Goal: Task Accomplishment & Management: Manage account settings

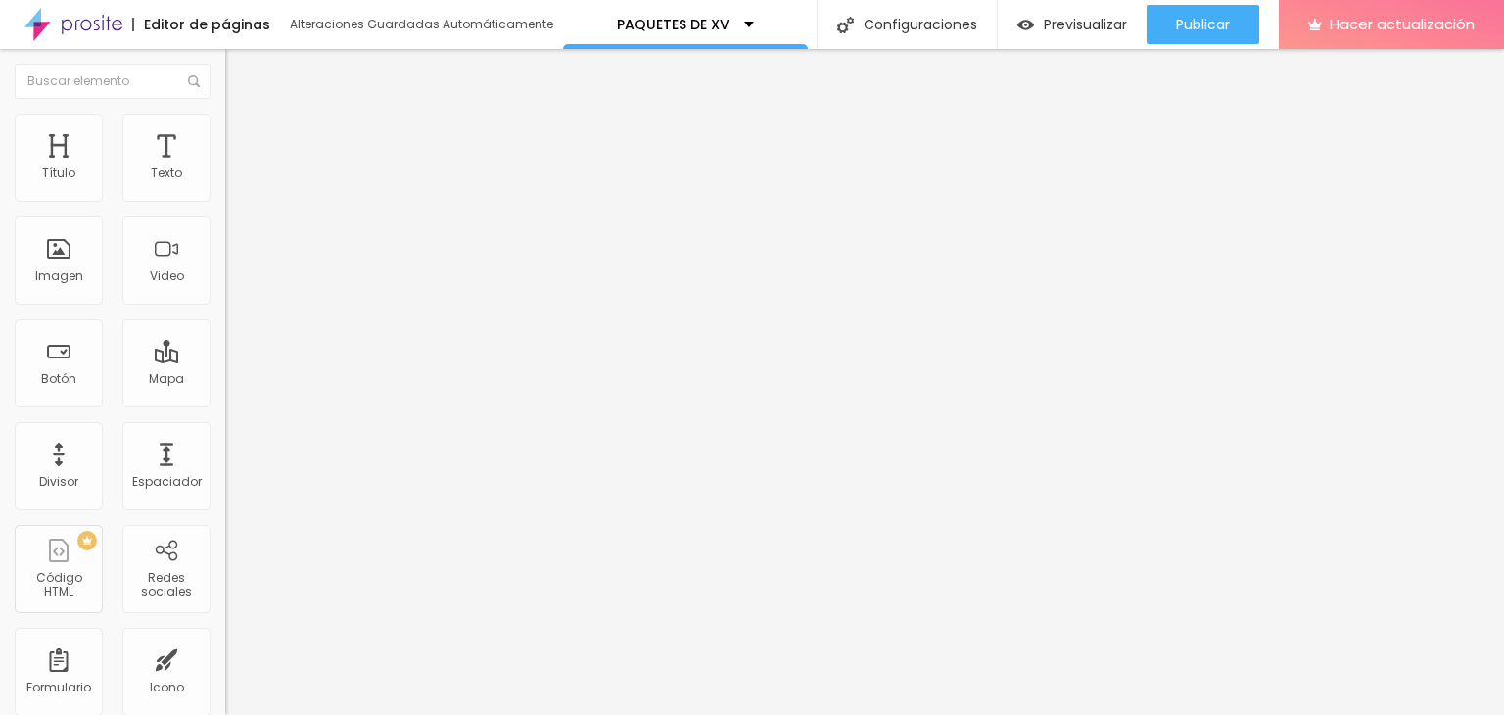
click at [225, 141] on ul "Contenido [PERSON_NAME]" at bounding box center [337, 123] width 225 height 59
click at [225, 133] on li "Avanzado" at bounding box center [337, 143] width 225 height 20
click at [225, 127] on li "Estilo" at bounding box center [337, 124] width 225 height 20
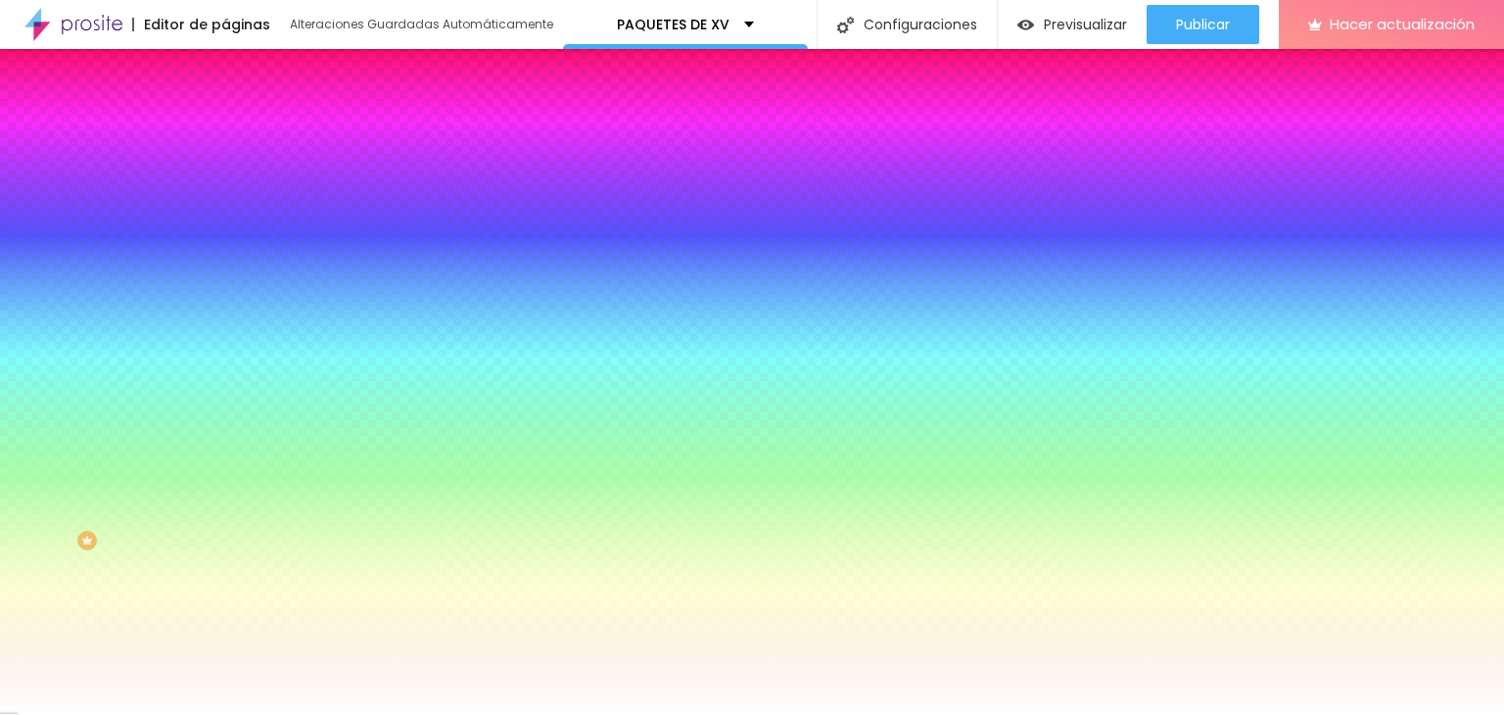
click at [237, 180] on font "Cambiar imagen" at bounding box center [290, 171] width 106 height 17
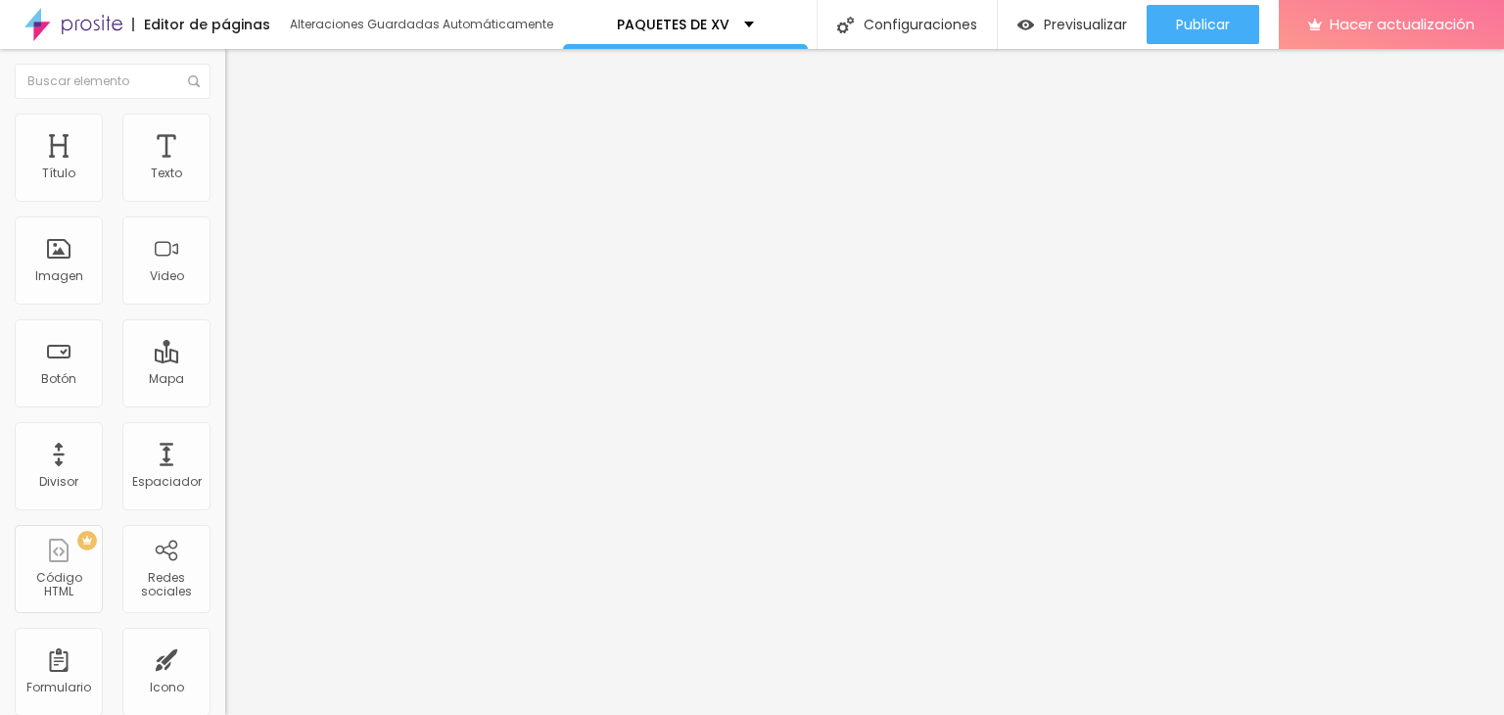
click at [243, 131] on font "Estilo" at bounding box center [258, 126] width 30 height 17
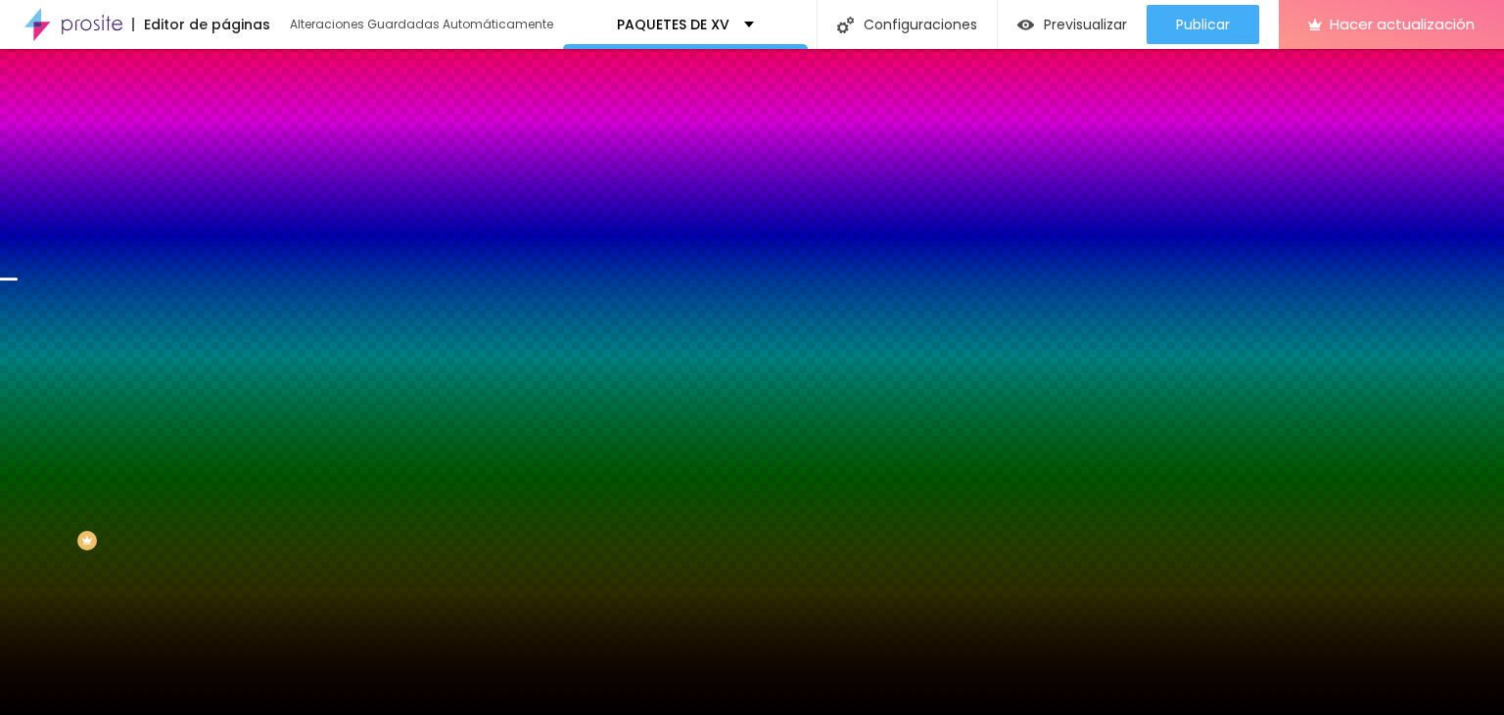
click at [225, 180] on span "Cambiar imagen" at bounding box center [283, 171] width 117 height 17
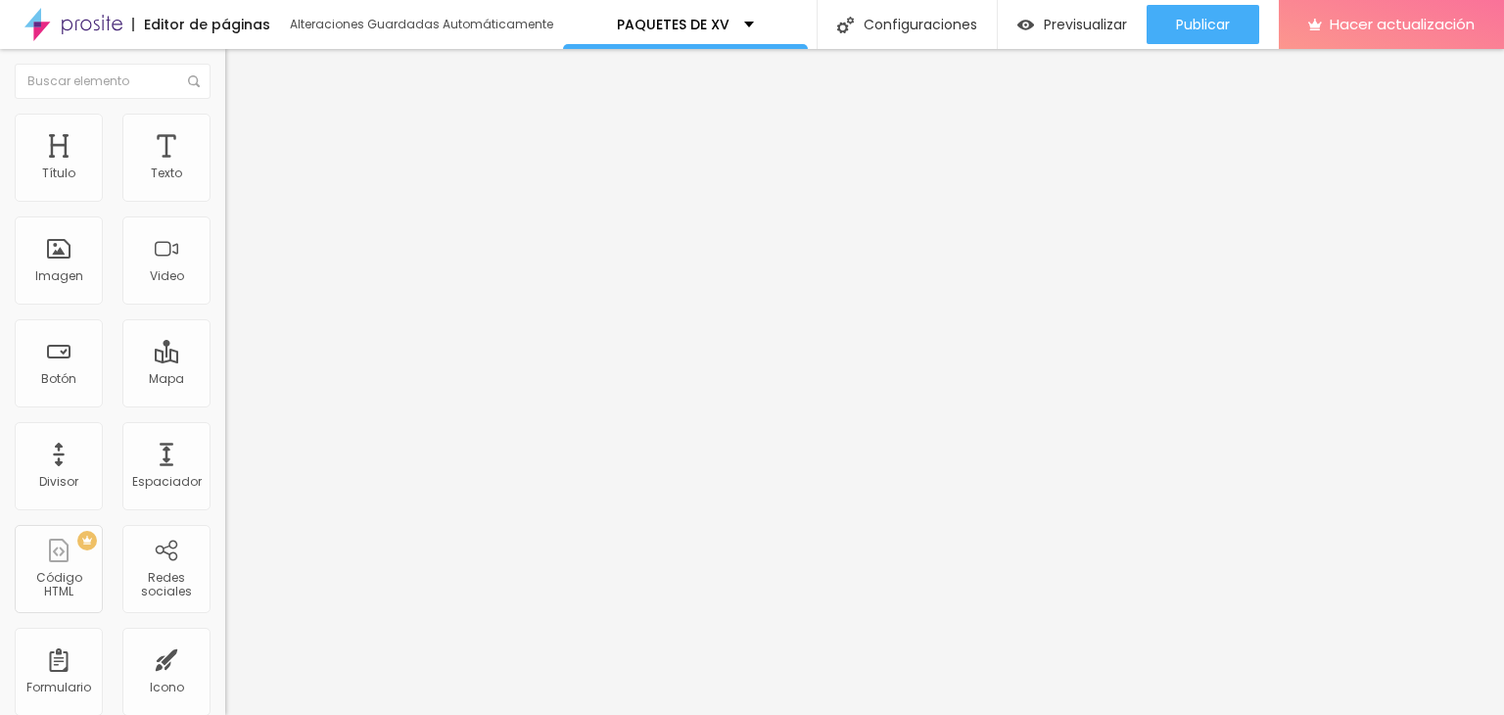
click at [237, 168] on font "Cambiar imagen" at bounding box center [290, 160] width 106 height 17
click at [225, 168] on span "Cambiar imagen" at bounding box center [283, 160] width 117 height 17
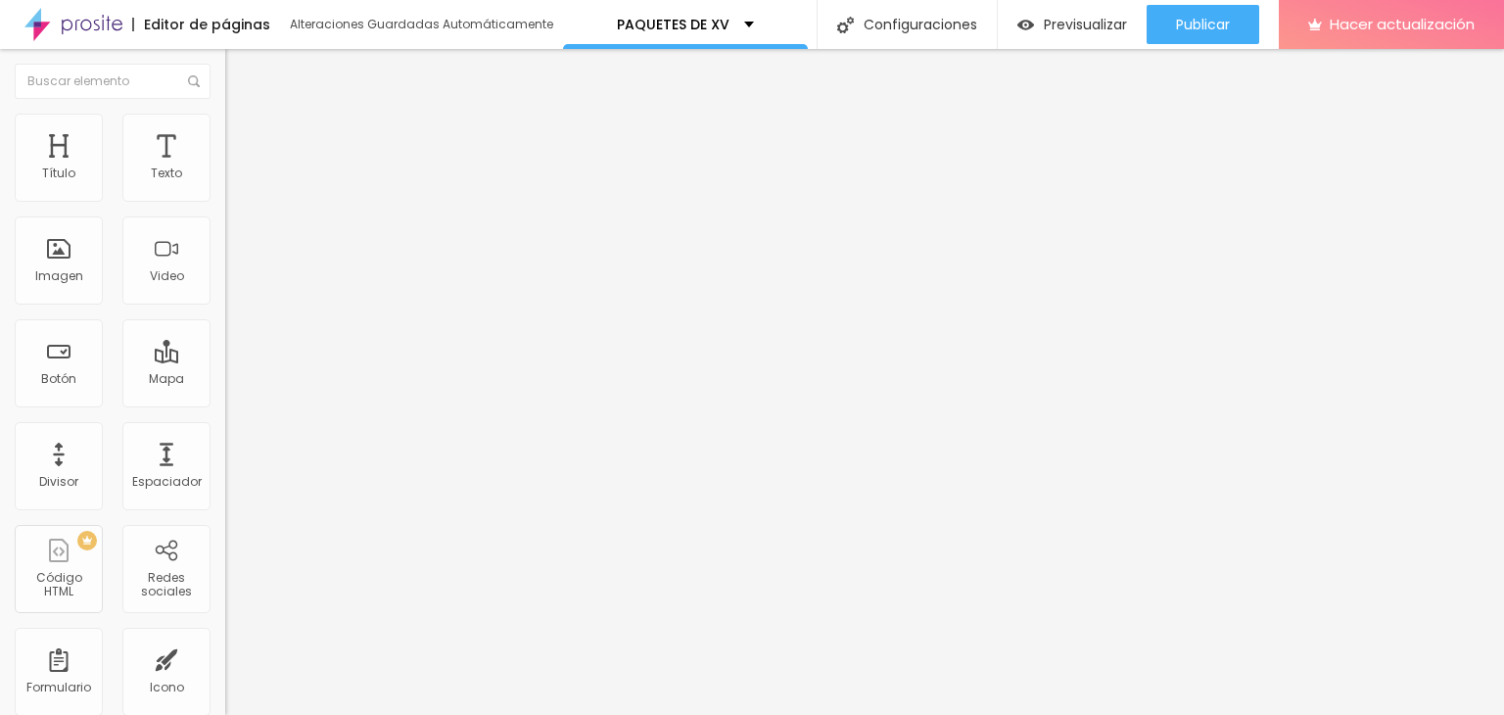
click at [225, 117] on img at bounding box center [234, 123] width 18 height 18
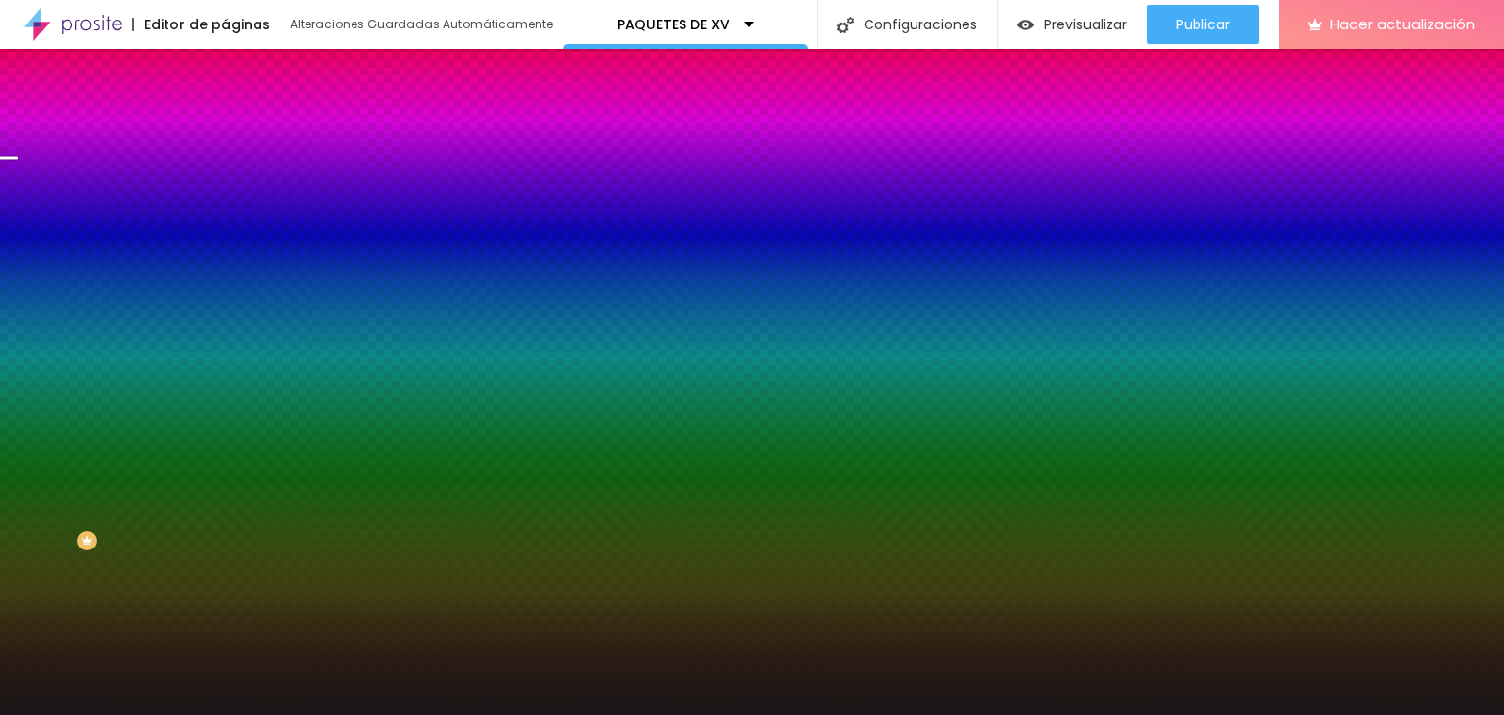
click at [237, 180] on font "Cambiar imagen" at bounding box center [290, 171] width 106 height 17
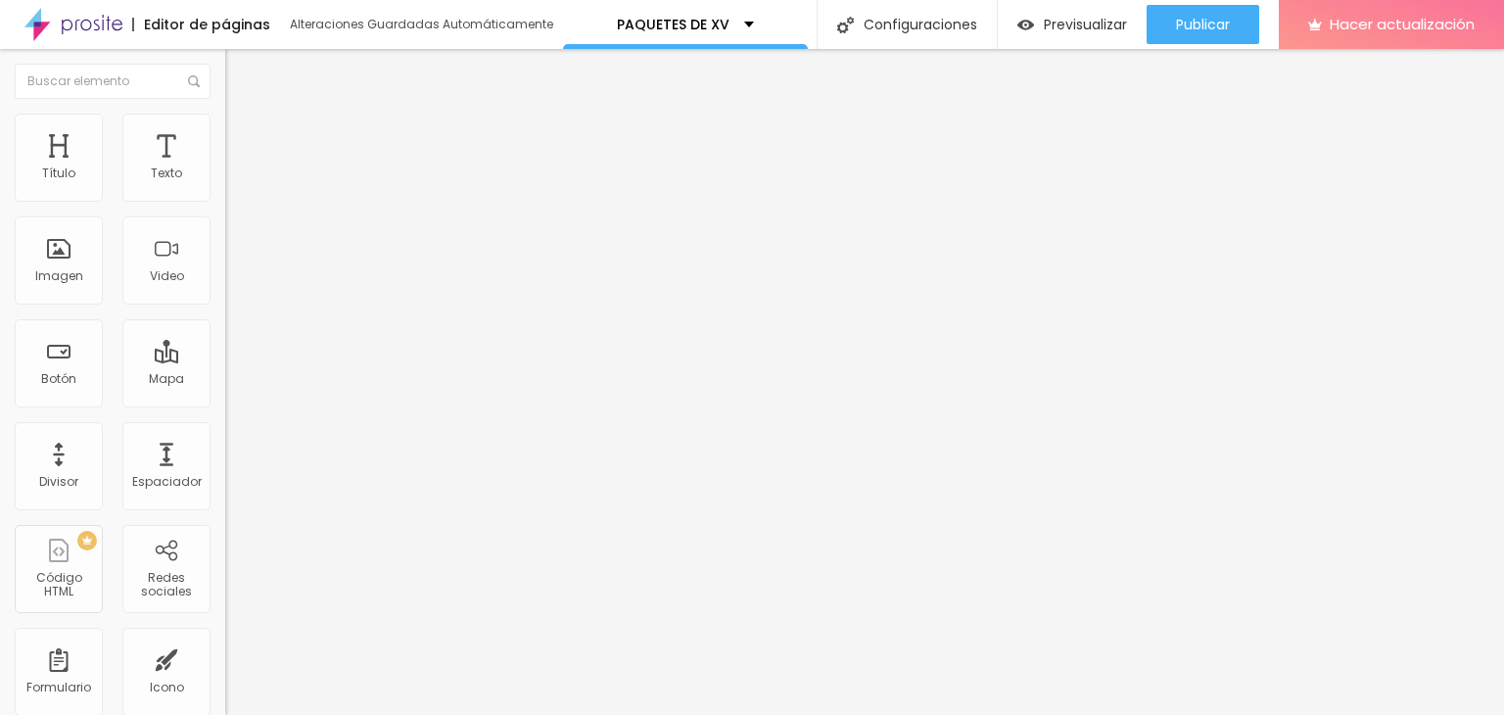
click at [237, 168] on font "Cambiar imagen" at bounding box center [290, 160] width 106 height 17
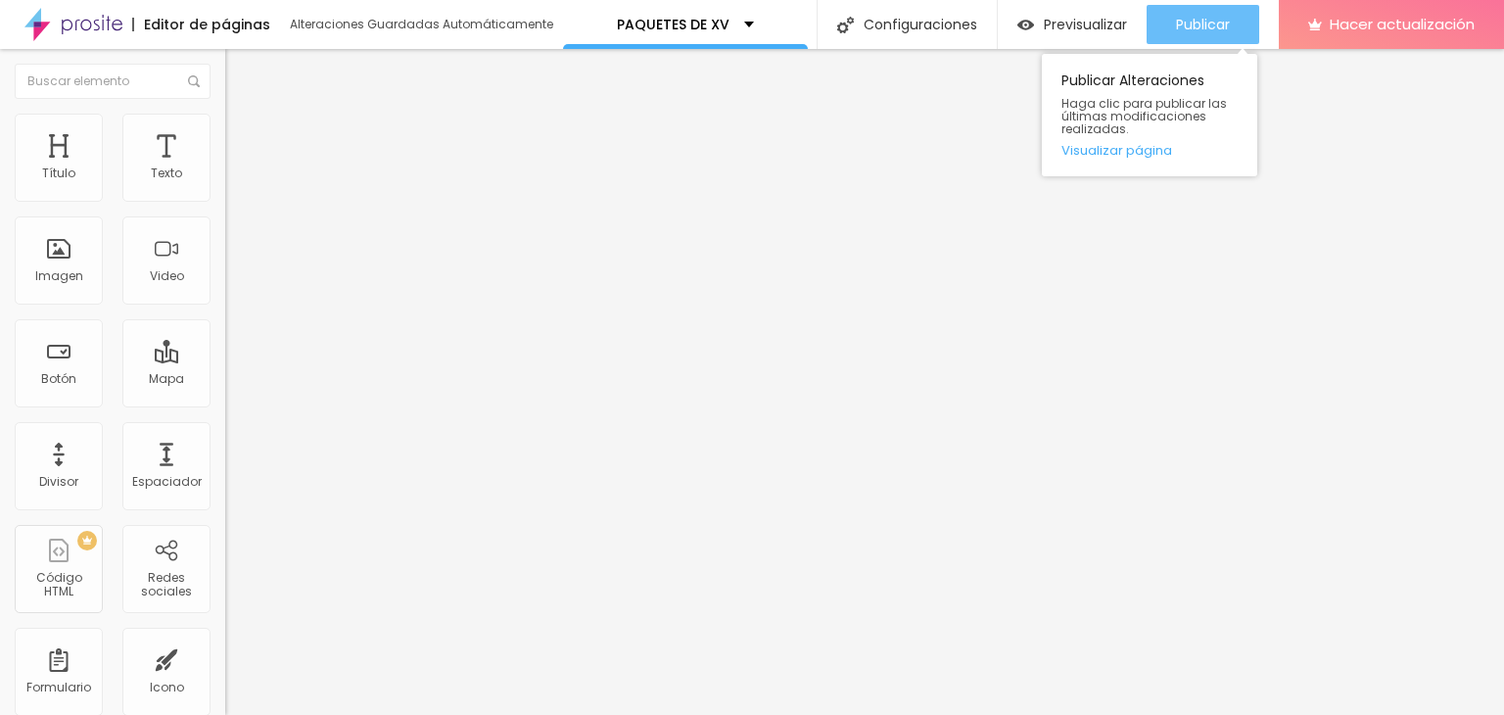
click at [1230, 16] on button "Publicar" at bounding box center [1202, 24] width 113 height 39
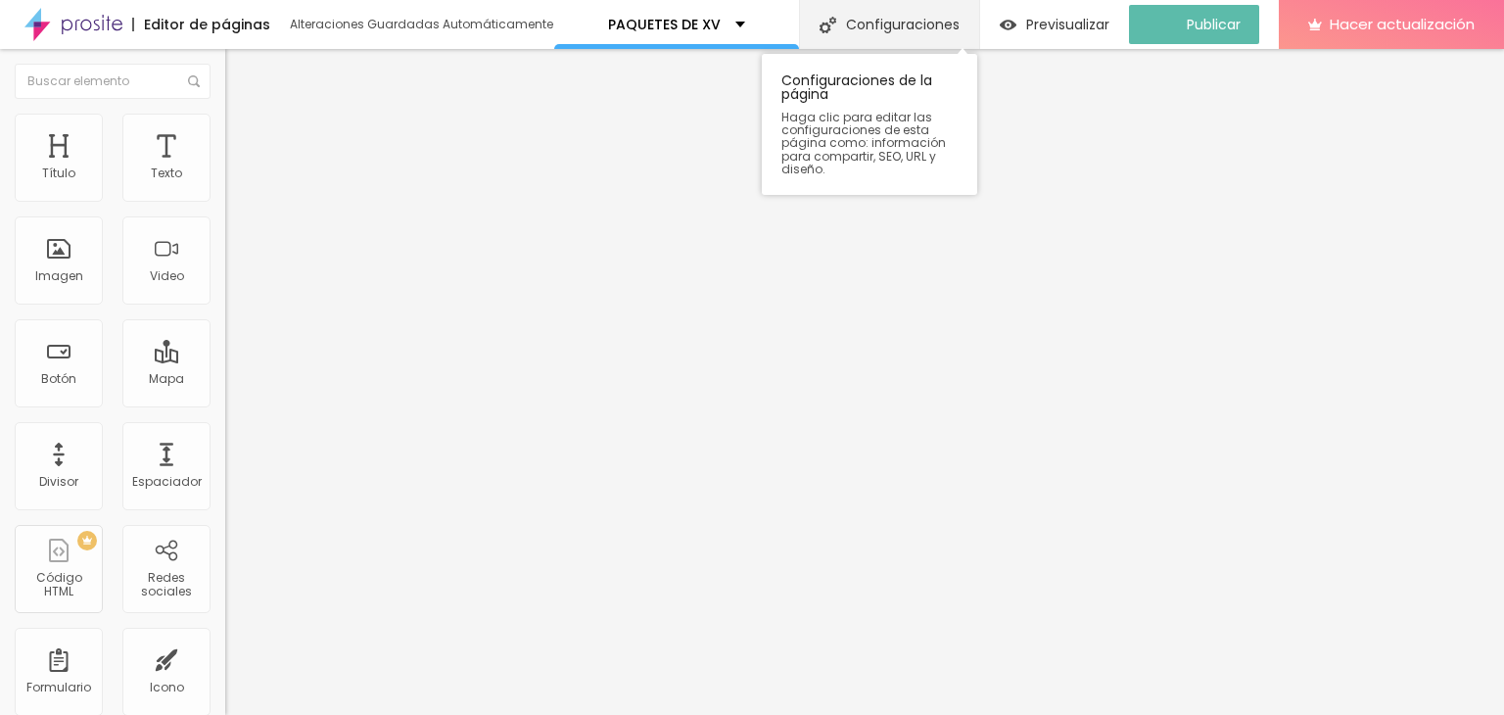
click at [885, 28] on font "Configuraciones" at bounding box center [903, 25] width 114 height 20
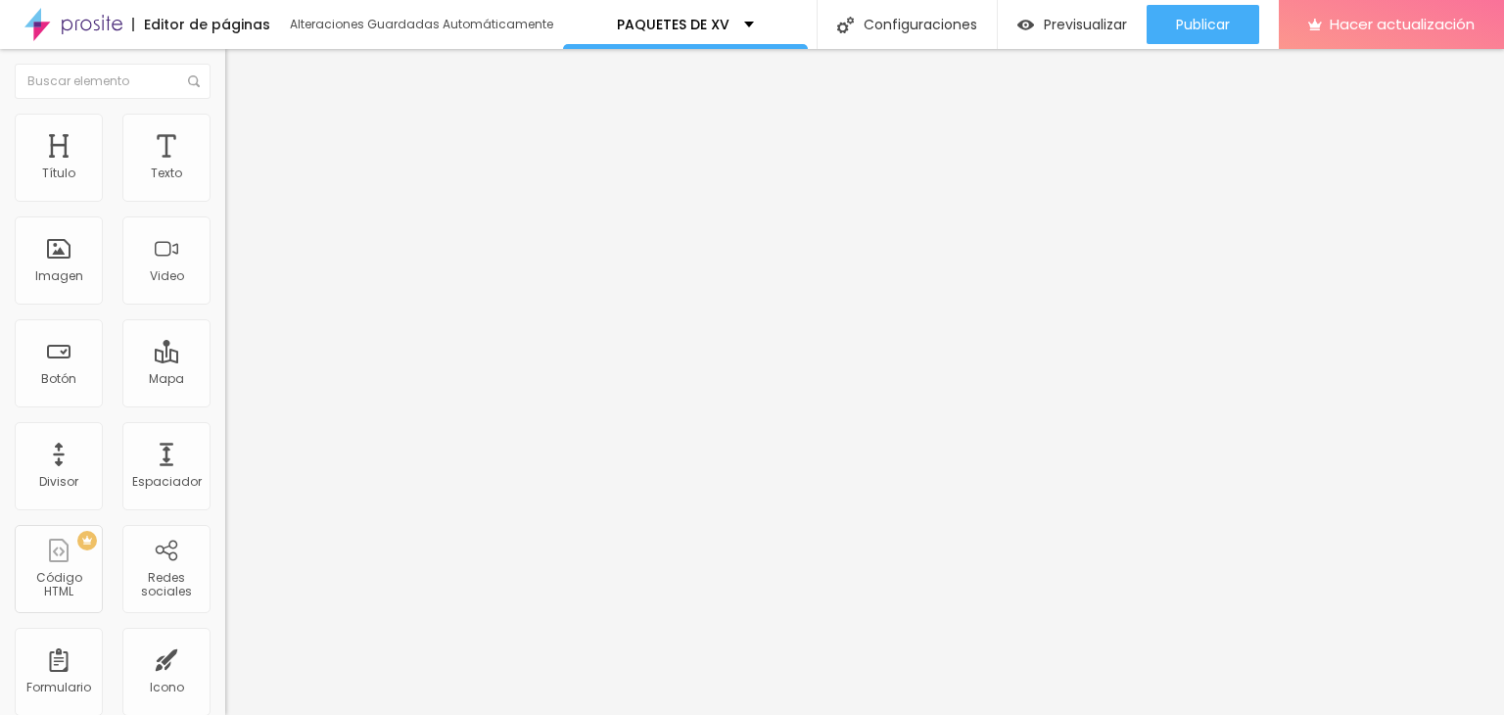
scroll to position [1585, 0]
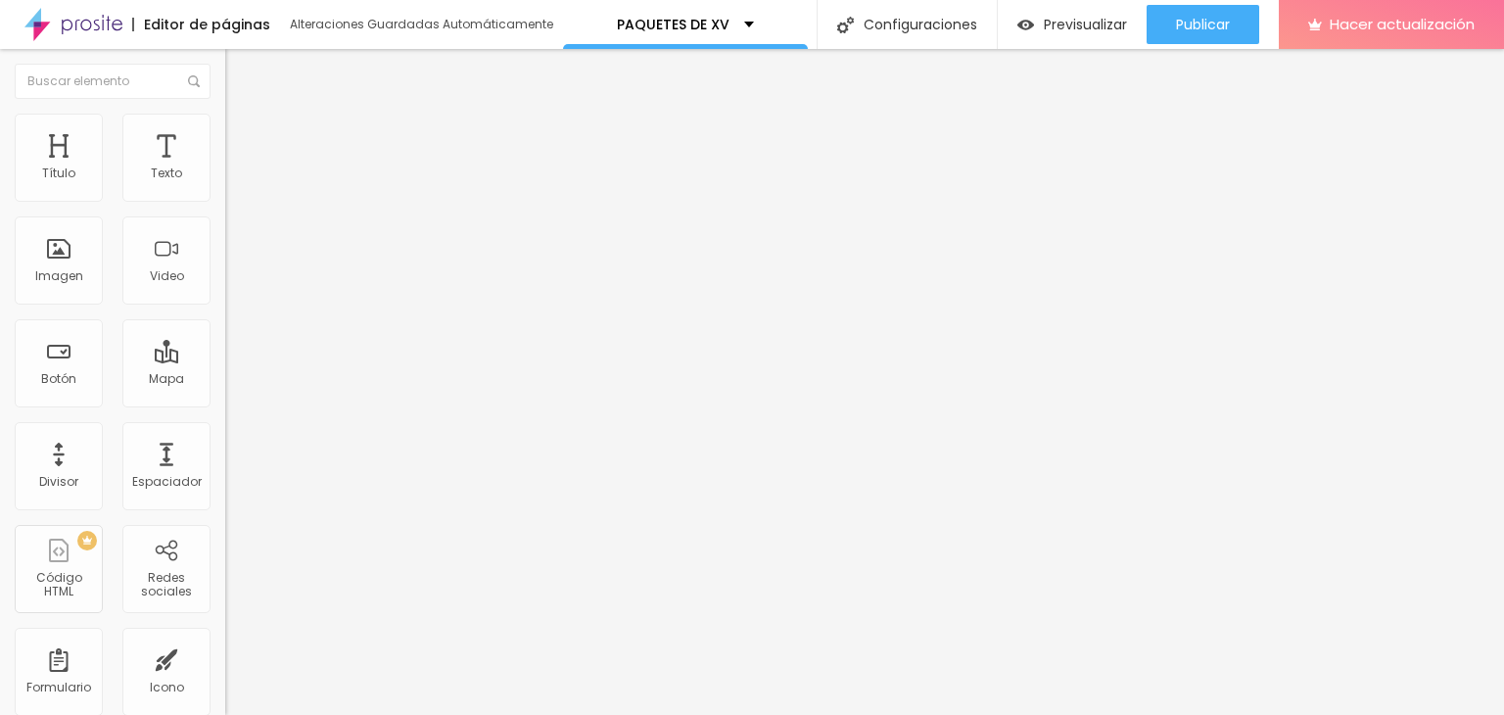
type input "B"
type input "XV"
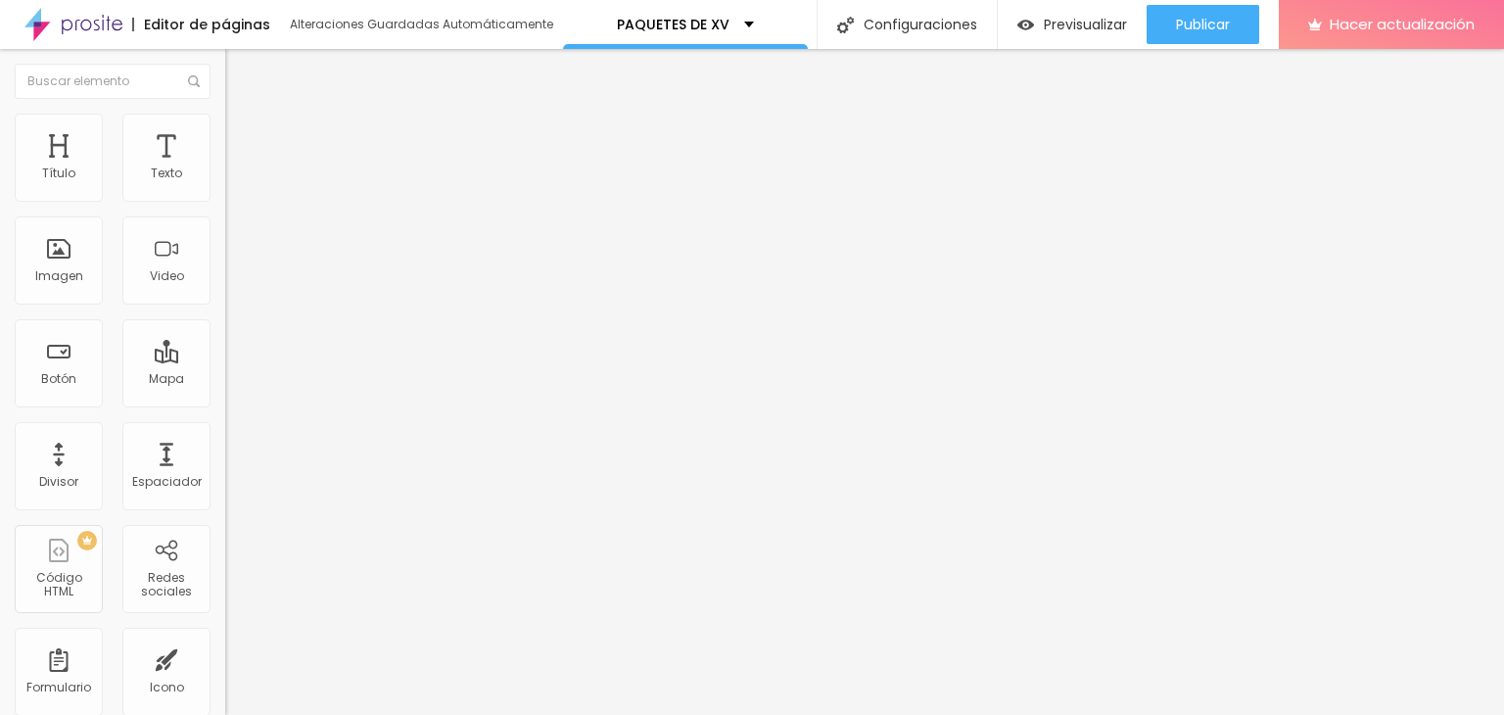
type textarea "Sesiones de Quince"
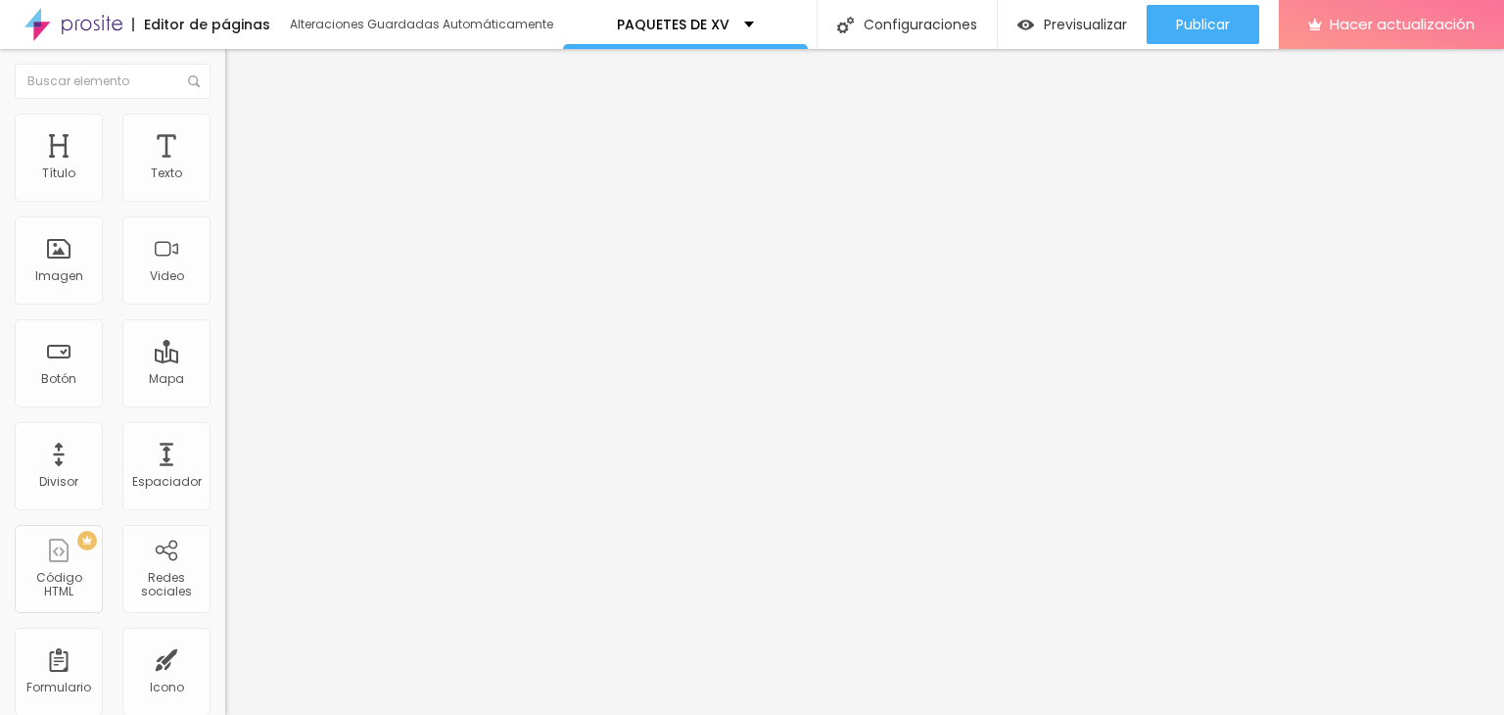
click at [243, 135] on font "Estilo" at bounding box center [258, 126] width 30 height 17
click at [225, 114] on li "Contenido" at bounding box center [337, 104] width 225 height 20
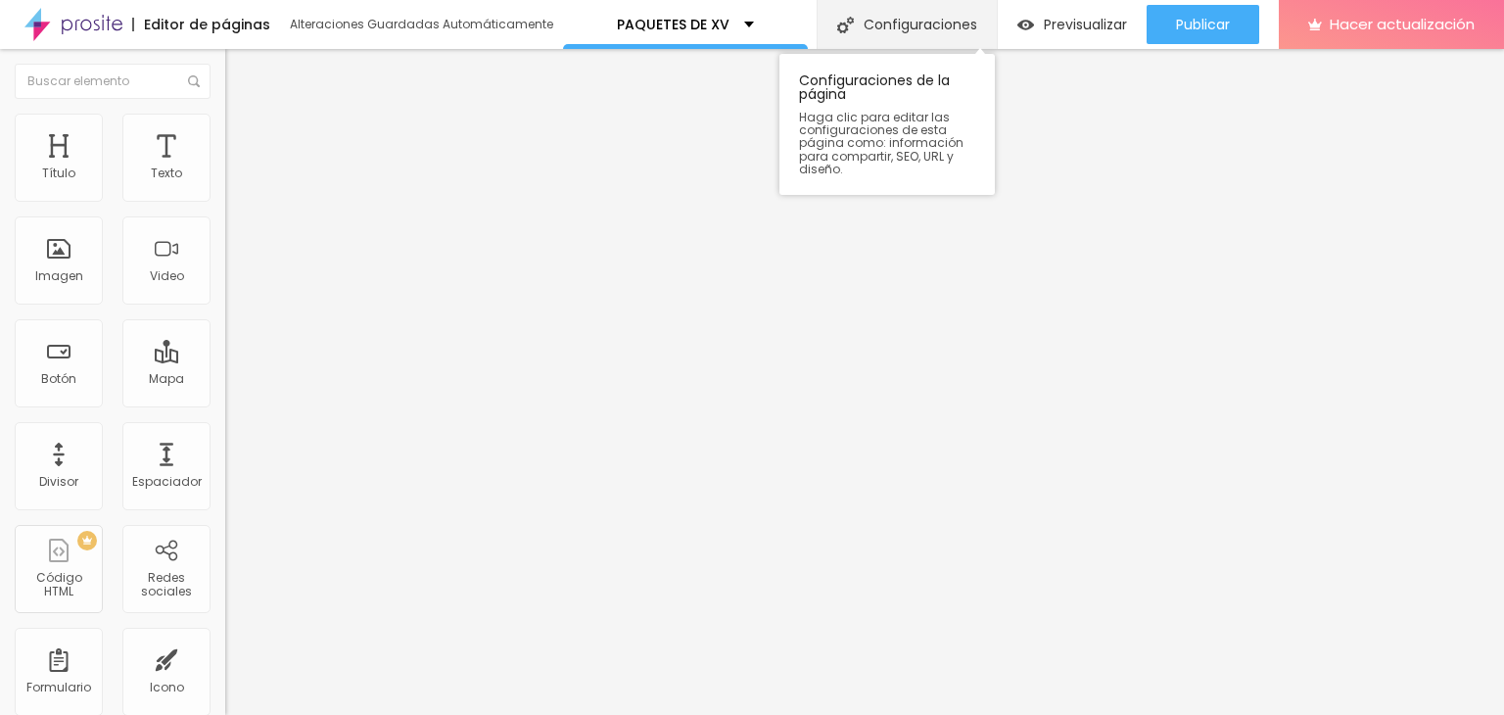
click at [885, 21] on font "Configuraciones" at bounding box center [920, 25] width 114 height 20
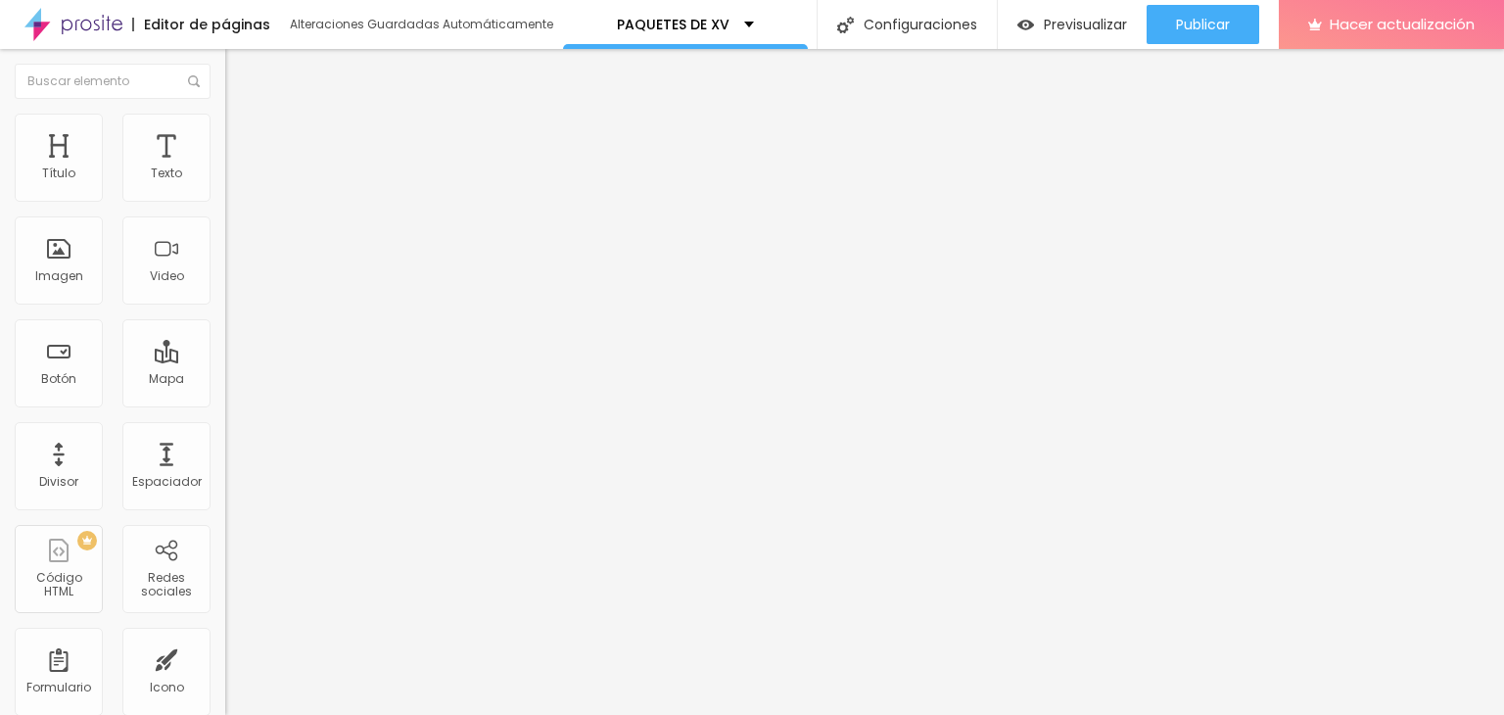
scroll to position [146, 0]
type input "B"
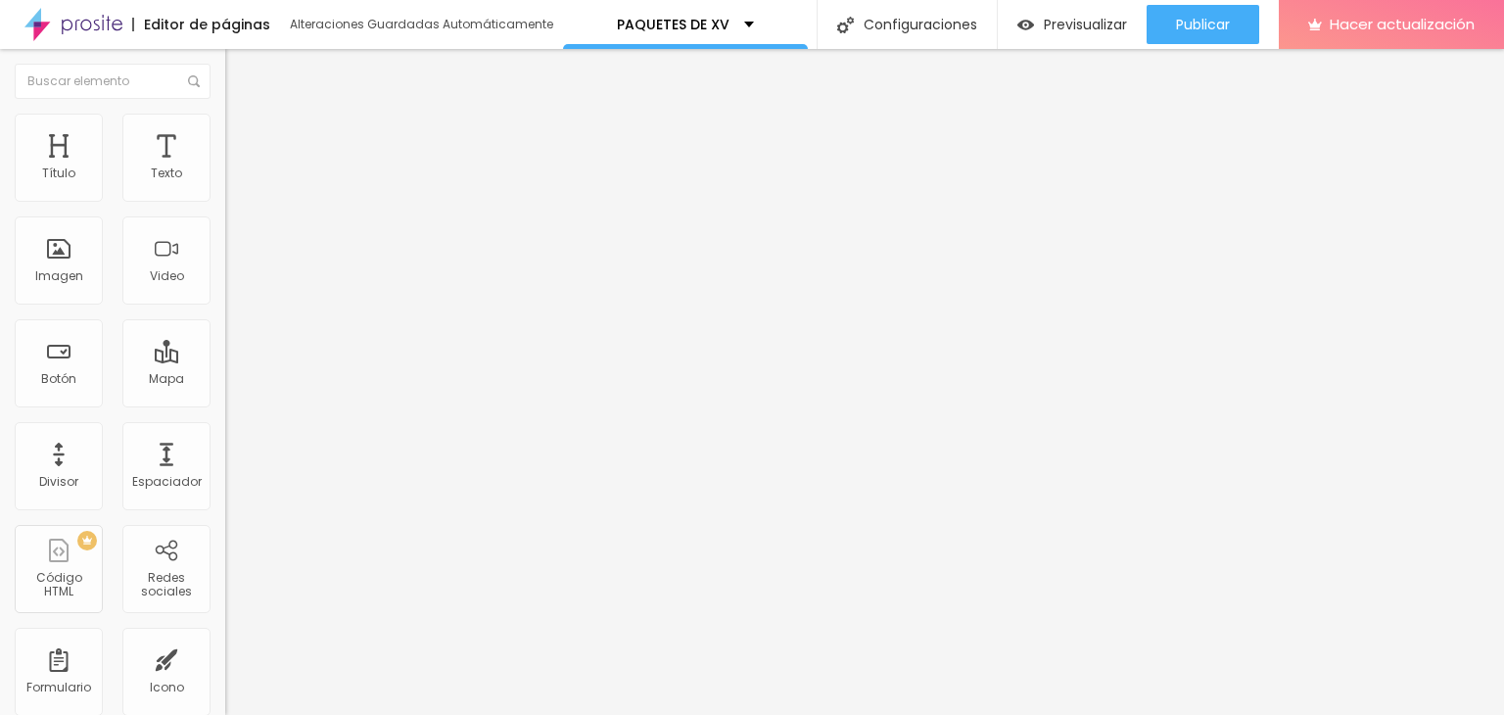
type input "XV"
type textarea "Paquetes disponibles de XV"
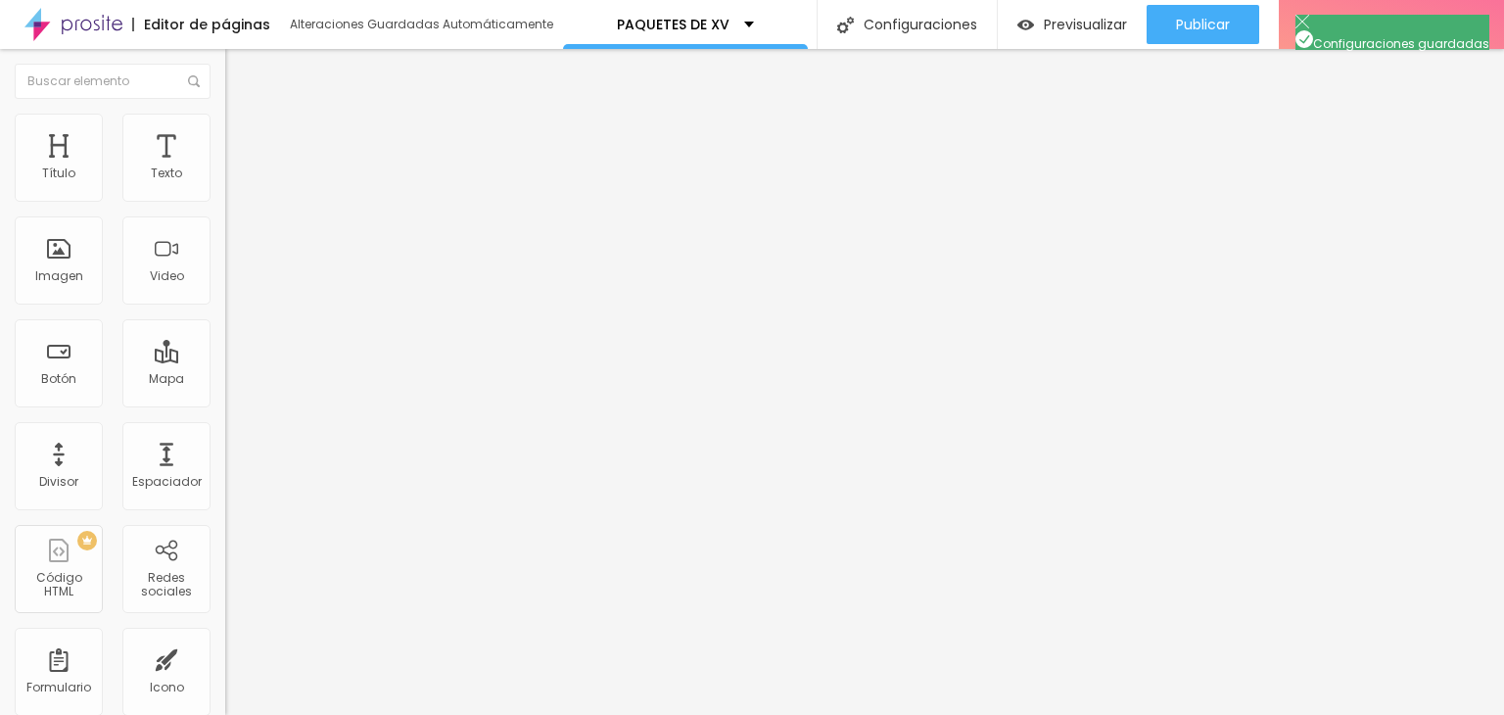
drag, startPoint x: 581, startPoint y: 270, endPoint x: 959, endPoint y: 273, distance: 378.9
copy font "[URL][DOMAIN_NAME]"
click at [225, 121] on img at bounding box center [234, 123] width 18 height 18
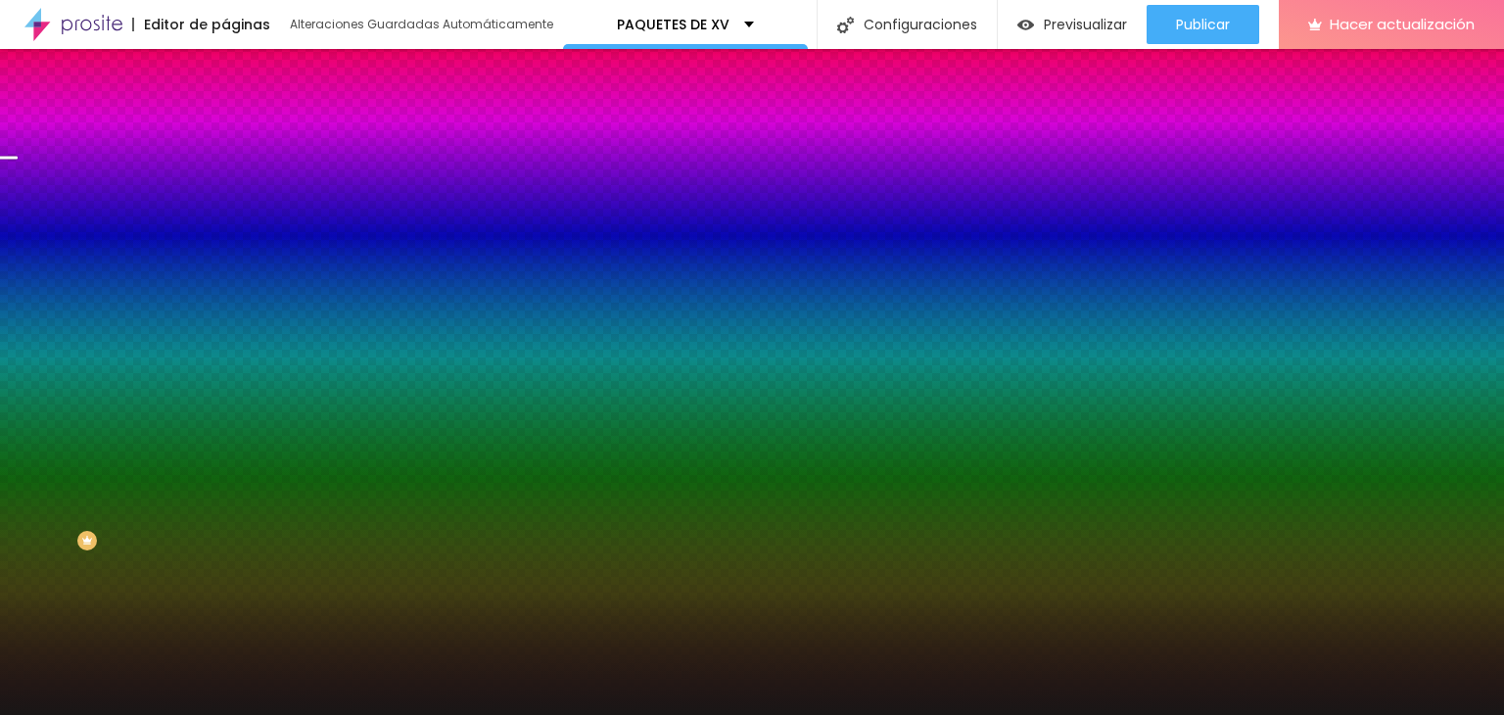
click at [225, 180] on span "Cambiar imagen" at bounding box center [283, 171] width 117 height 17
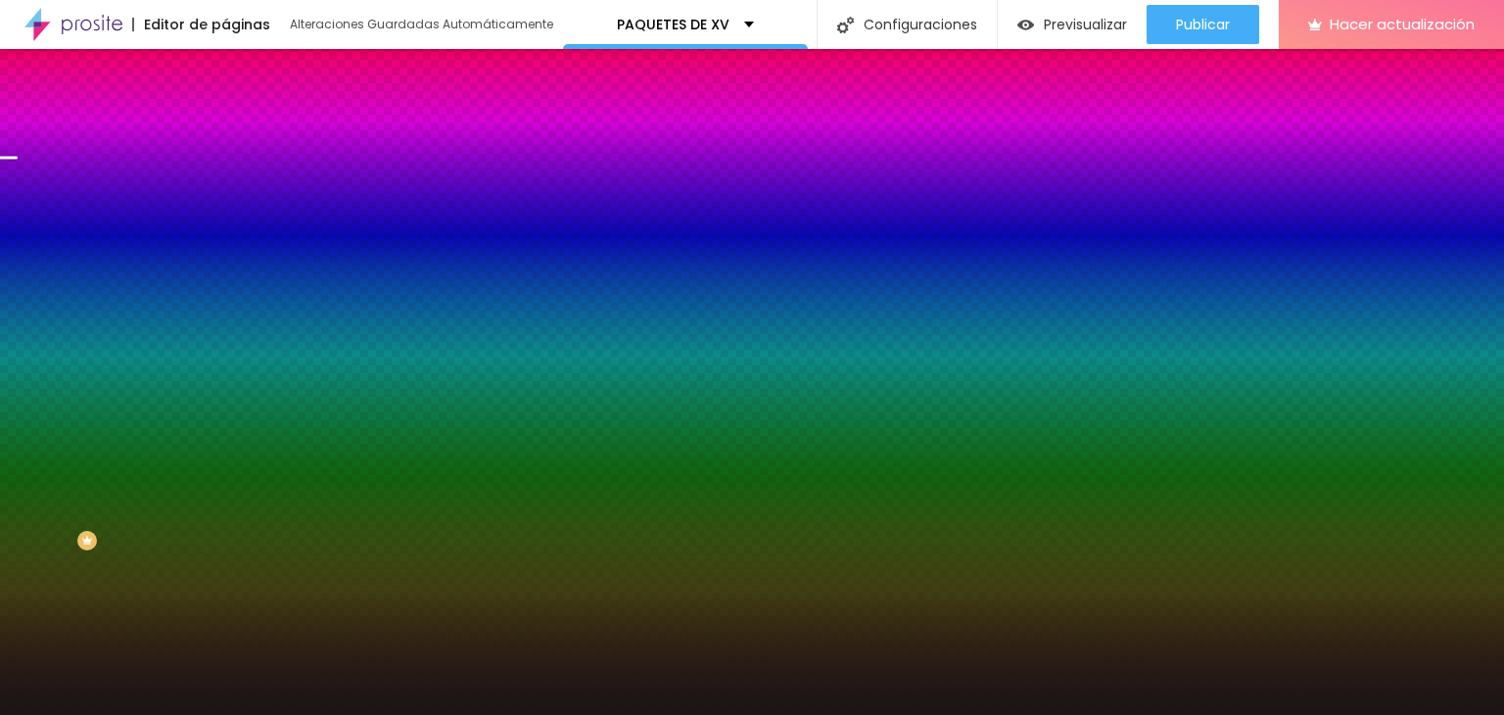
scroll to position [0, 0]
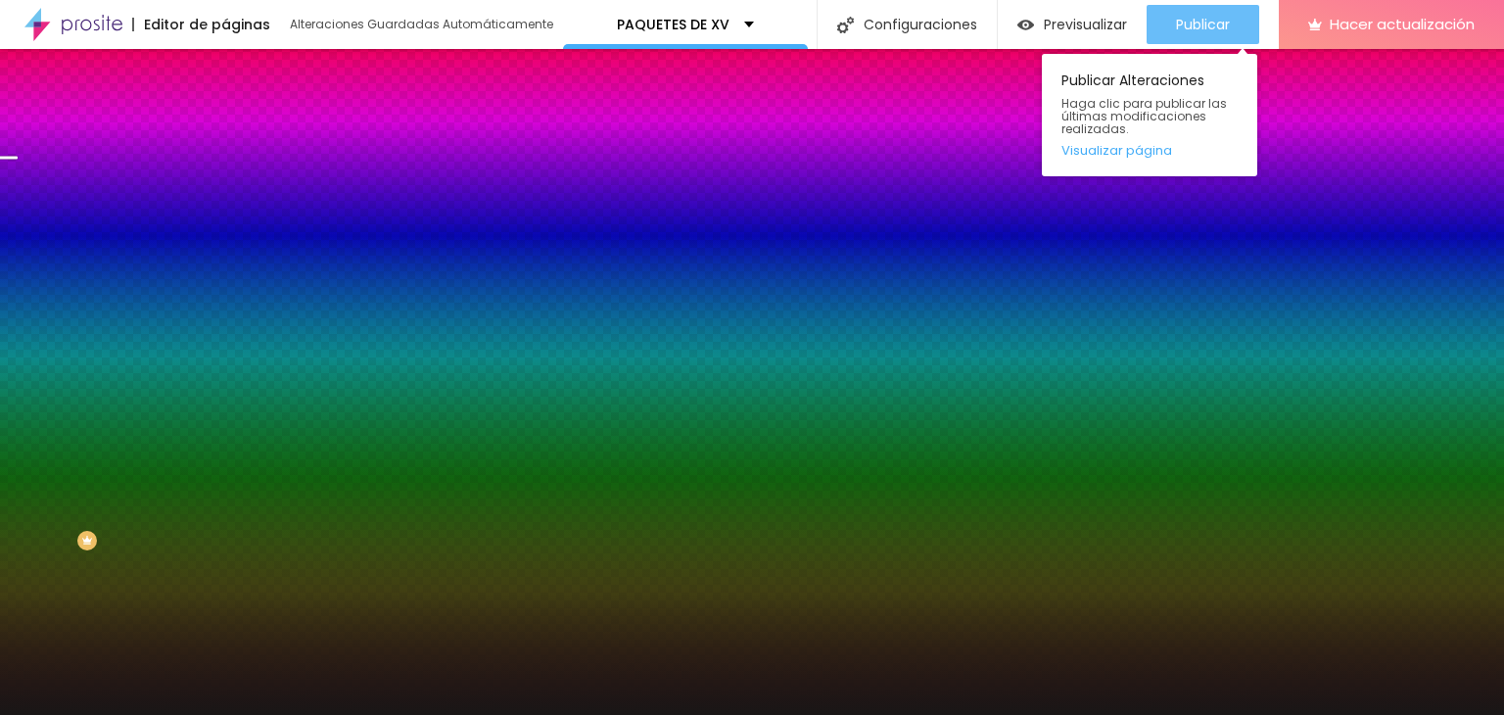
click at [1156, 26] on button "Publicar" at bounding box center [1202, 24] width 113 height 39
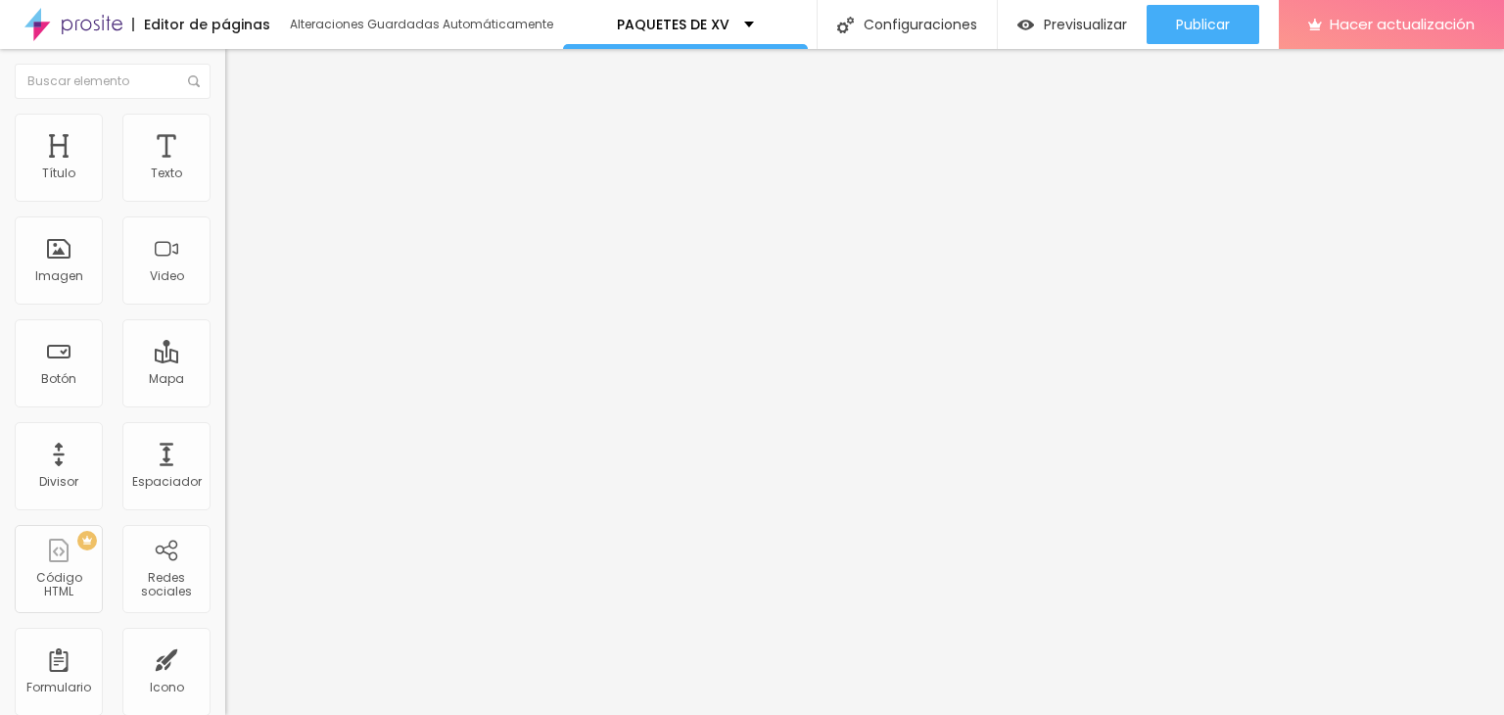
click at [237, 168] on font "Cambiar imagen" at bounding box center [290, 160] width 106 height 17
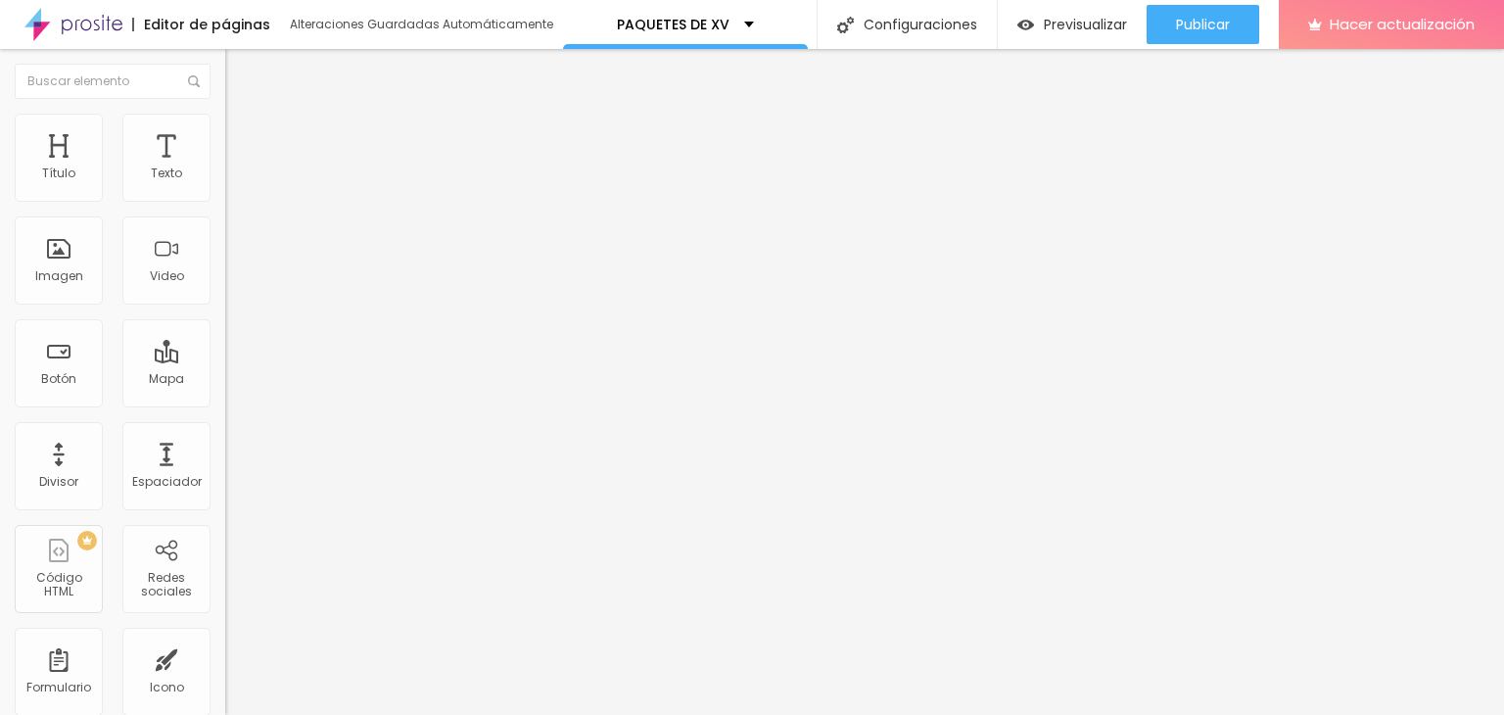
scroll to position [0, 0]
click at [237, 168] on font "Cambiar imagen" at bounding box center [290, 160] width 106 height 17
drag, startPoint x: 177, startPoint y: 287, endPoint x: 194, endPoint y: 295, distance: 18.4
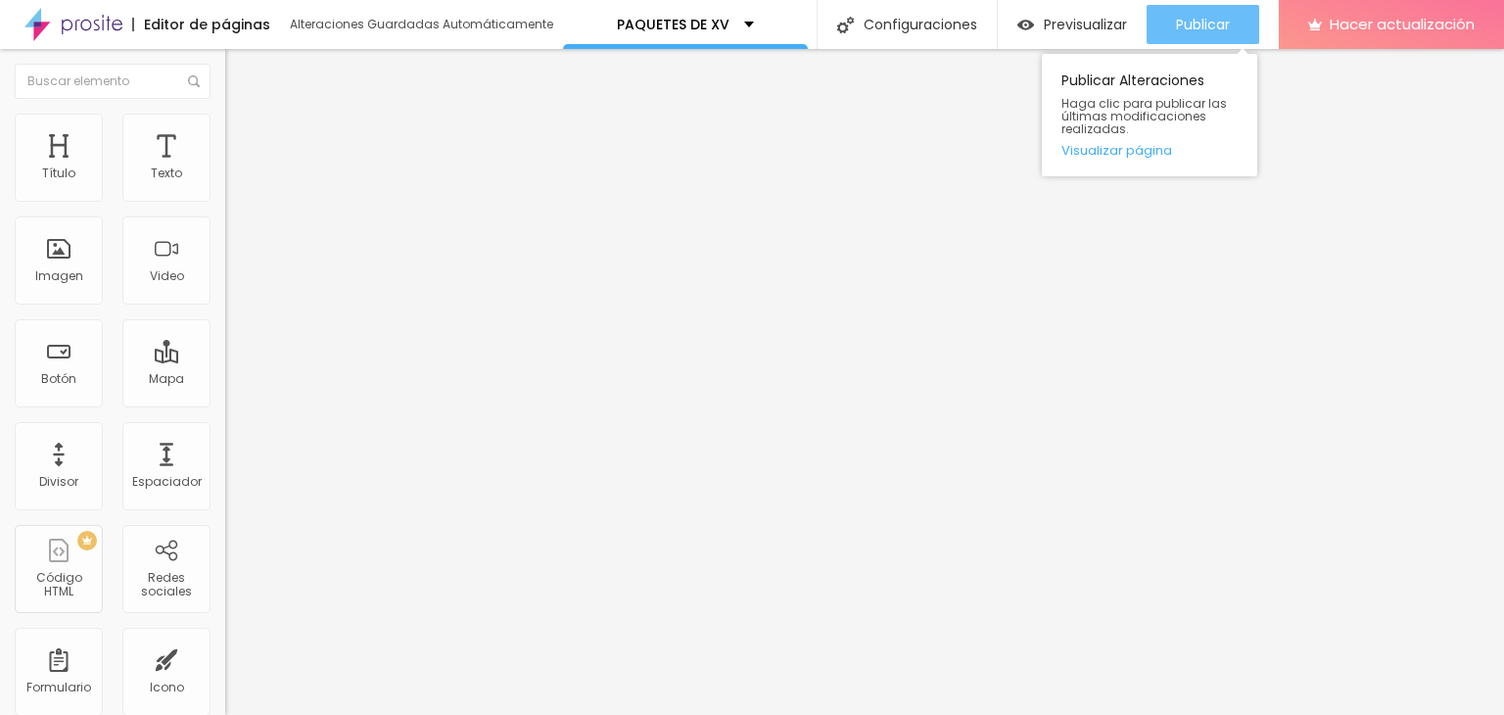
click at [1176, 24] on font "Publicar" at bounding box center [1203, 25] width 54 height 20
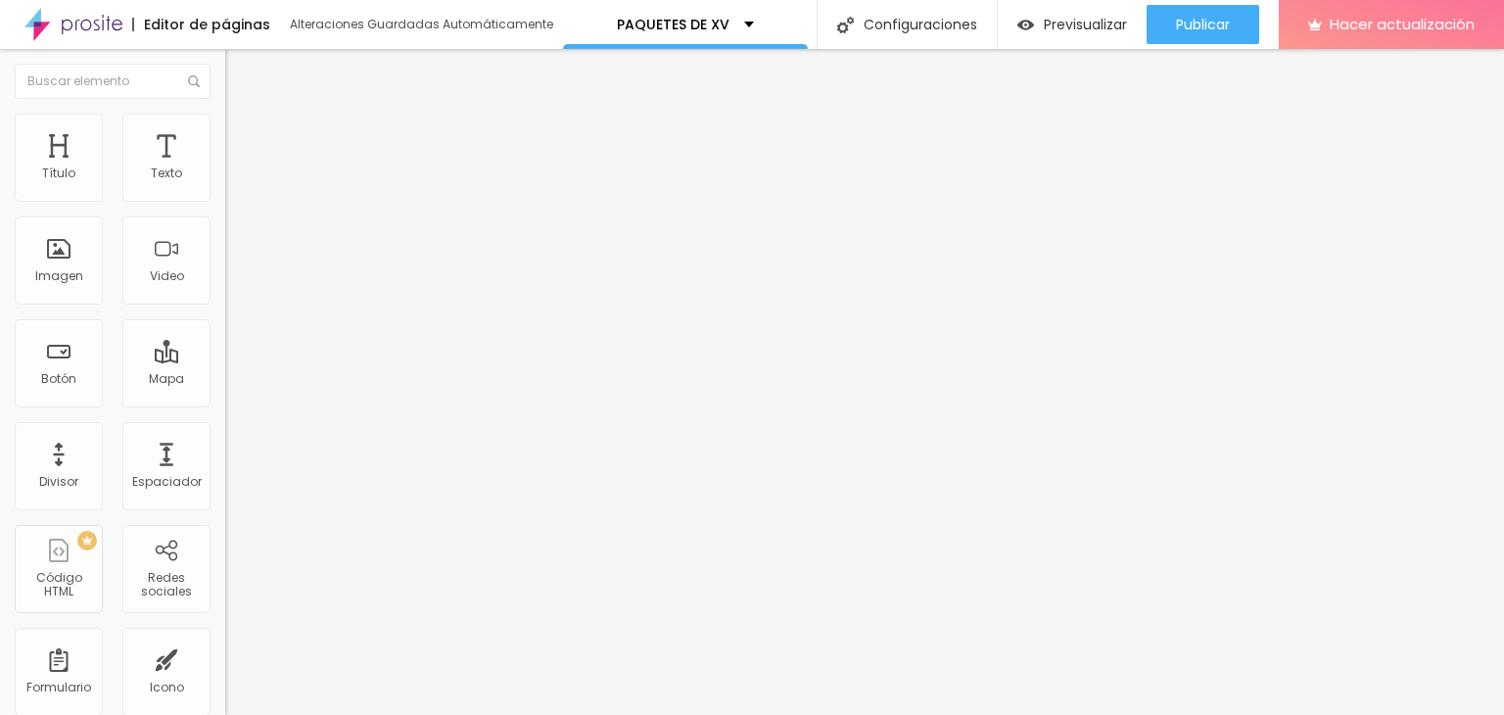
click at [225, 124] on li "Estilo" at bounding box center [337, 124] width 225 height 20
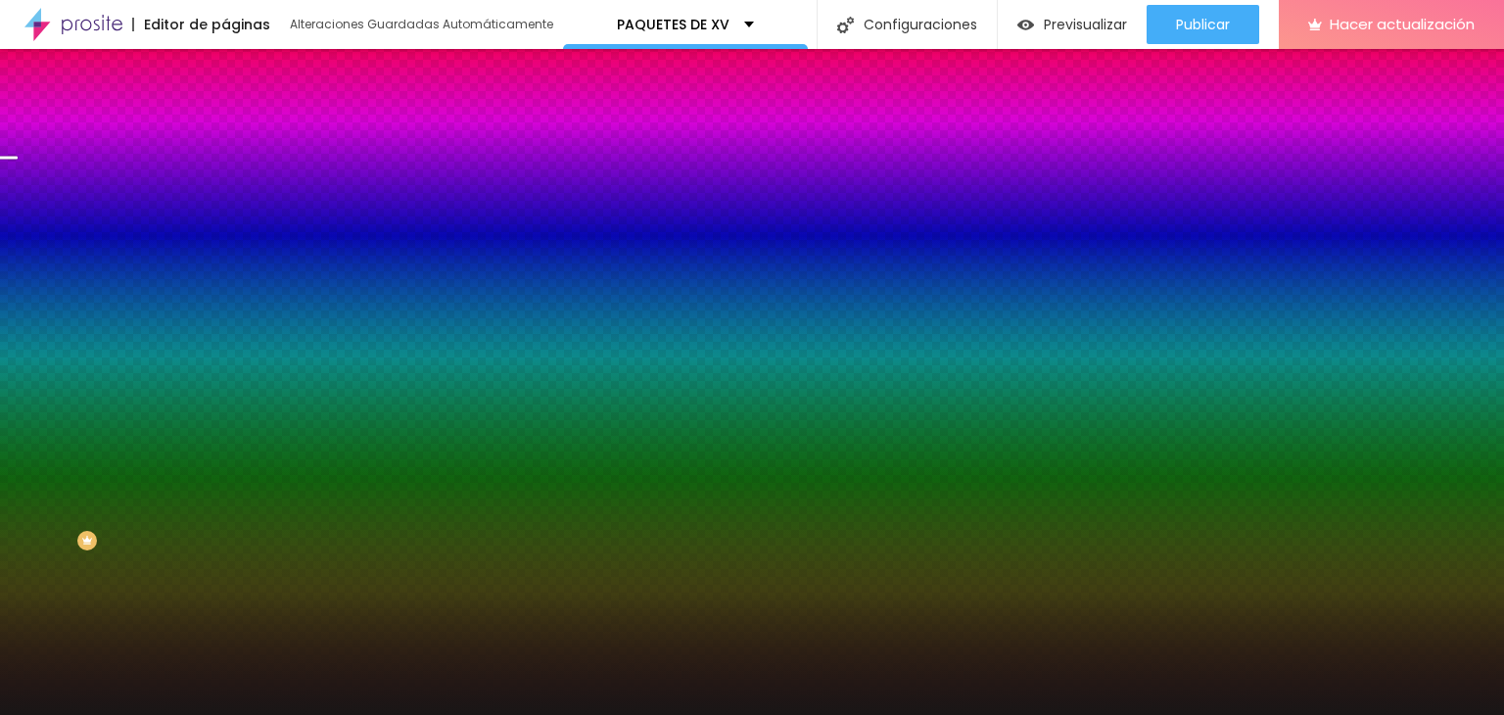
click at [237, 180] on font "Cambiar imagen" at bounding box center [290, 171] width 106 height 17
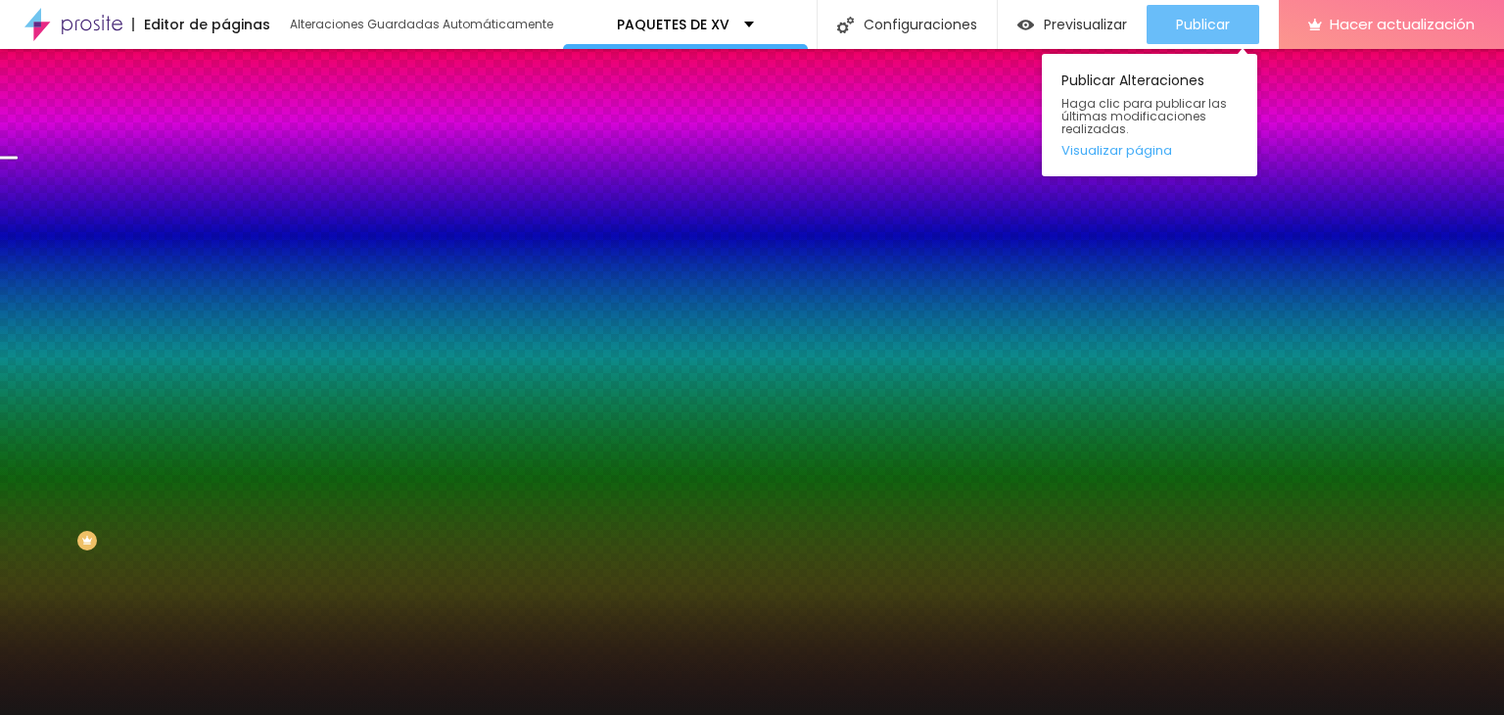
click at [1217, 18] on font "Publicar" at bounding box center [1203, 25] width 54 height 20
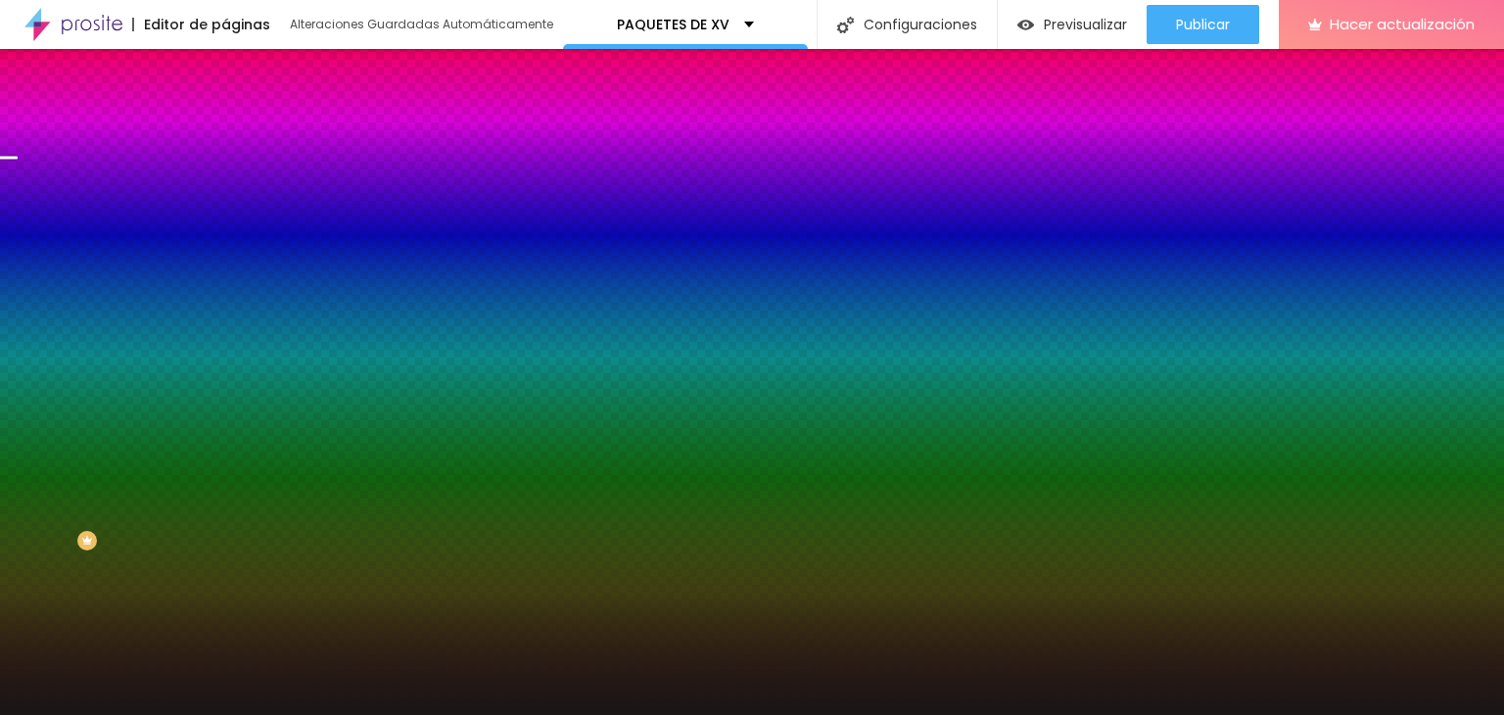
click at [237, 180] on font "Cambiar imagen" at bounding box center [290, 171] width 106 height 17
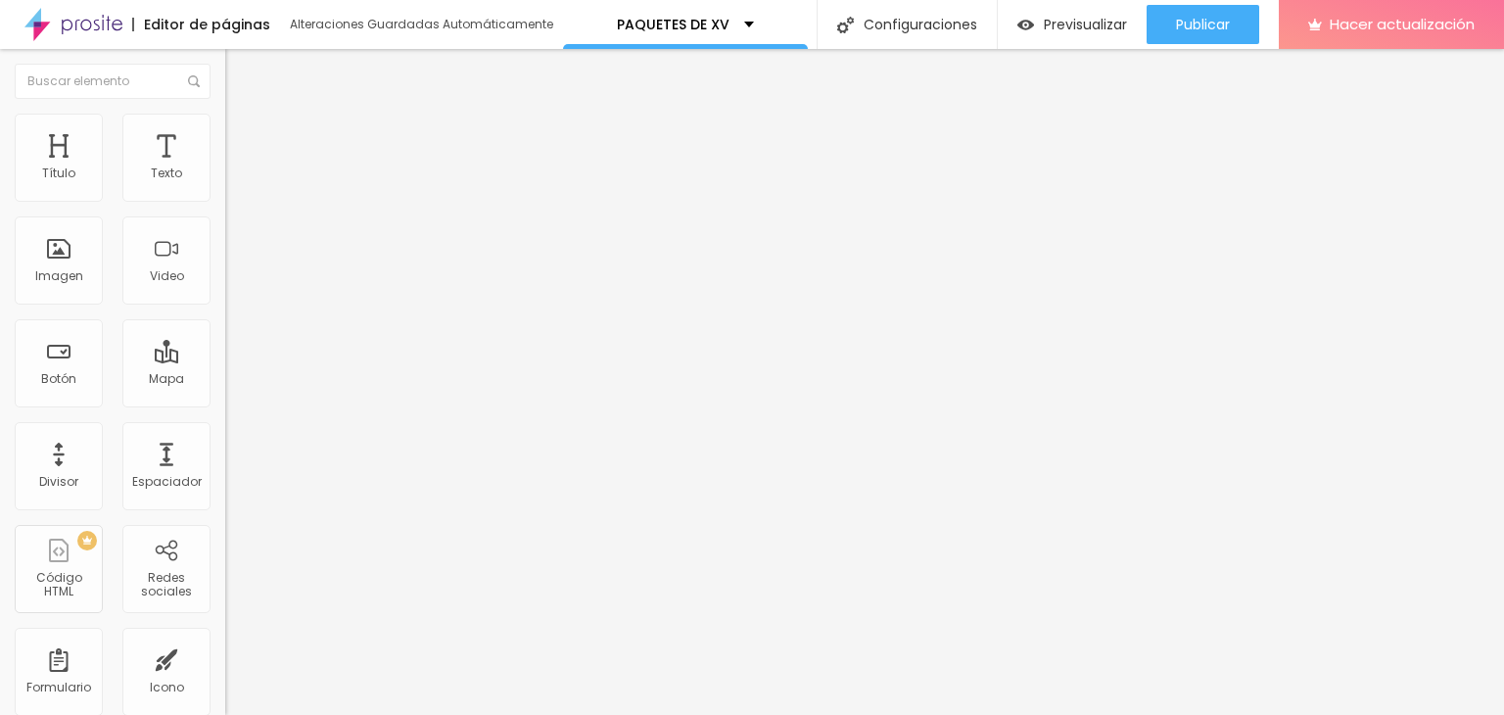
click at [237, 168] on font "Cambiar imagen" at bounding box center [290, 160] width 106 height 17
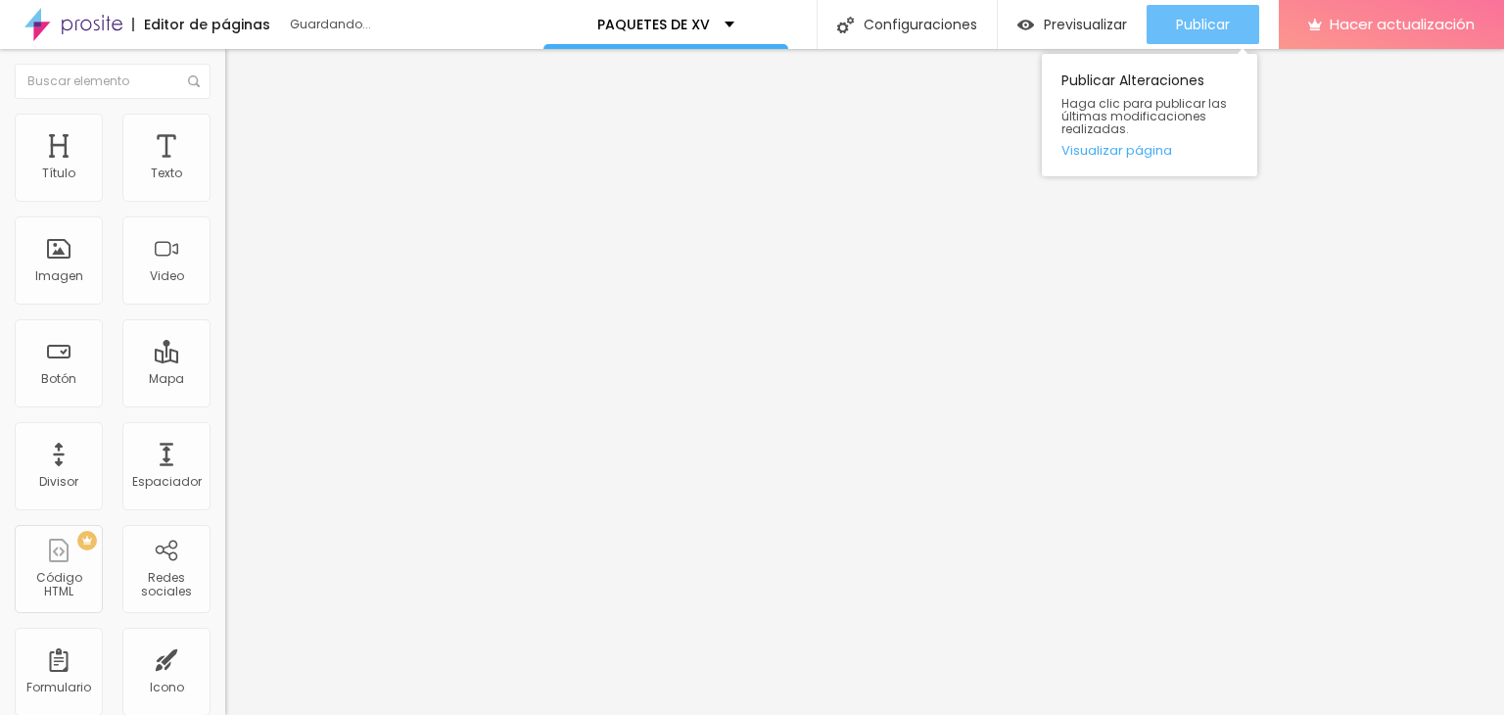
click at [1198, 32] on font "Publicar" at bounding box center [1203, 25] width 54 height 20
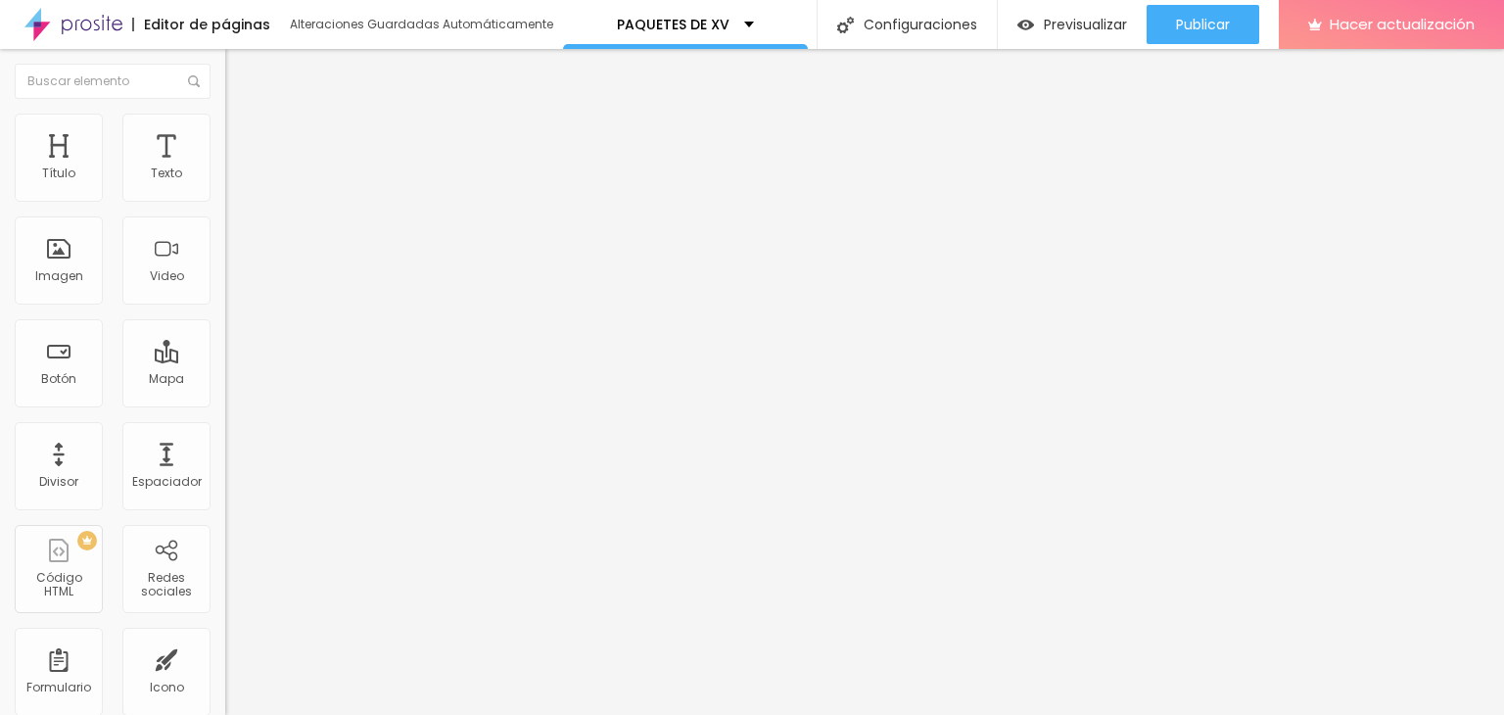
click at [243, 132] on font "Estilo" at bounding box center [258, 126] width 30 height 17
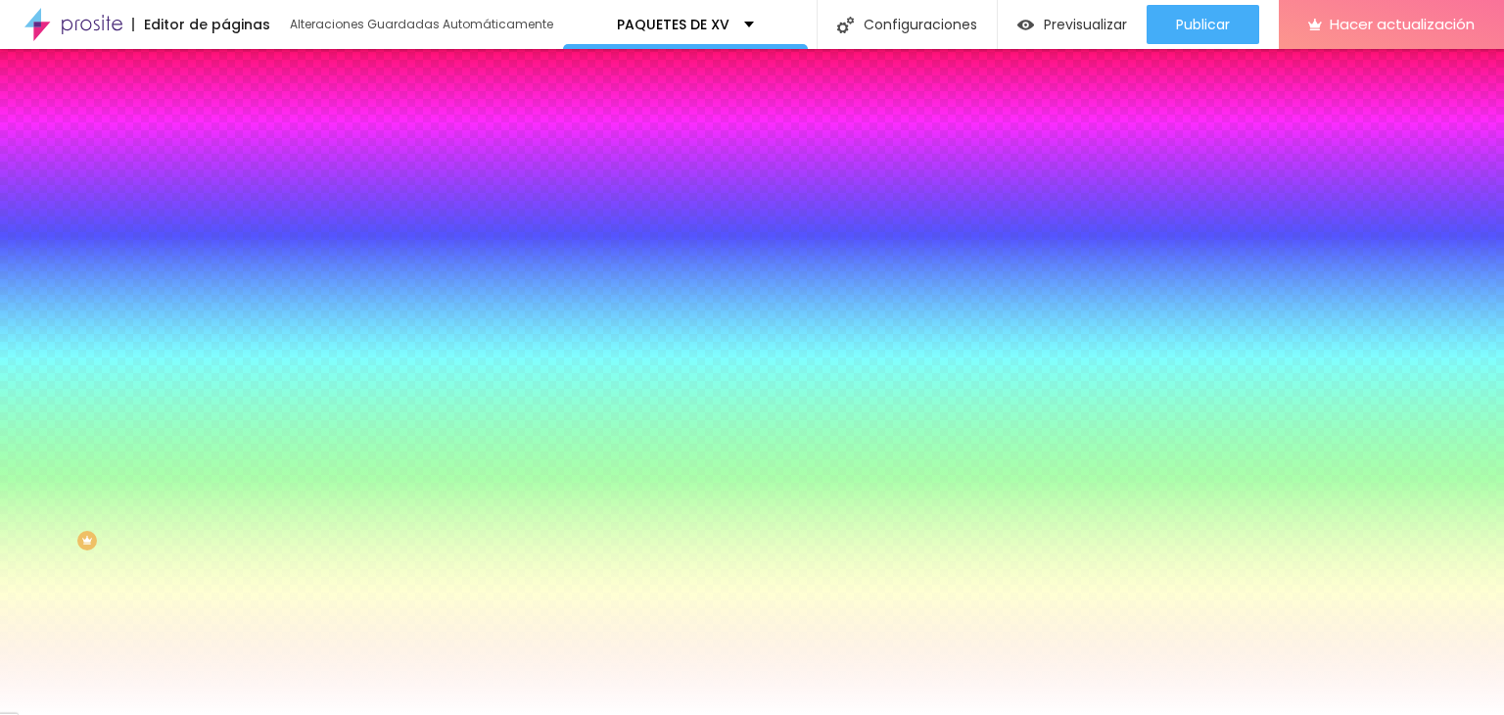
click at [237, 180] on font "Cambiar imagen" at bounding box center [290, 171] width 106 height 17
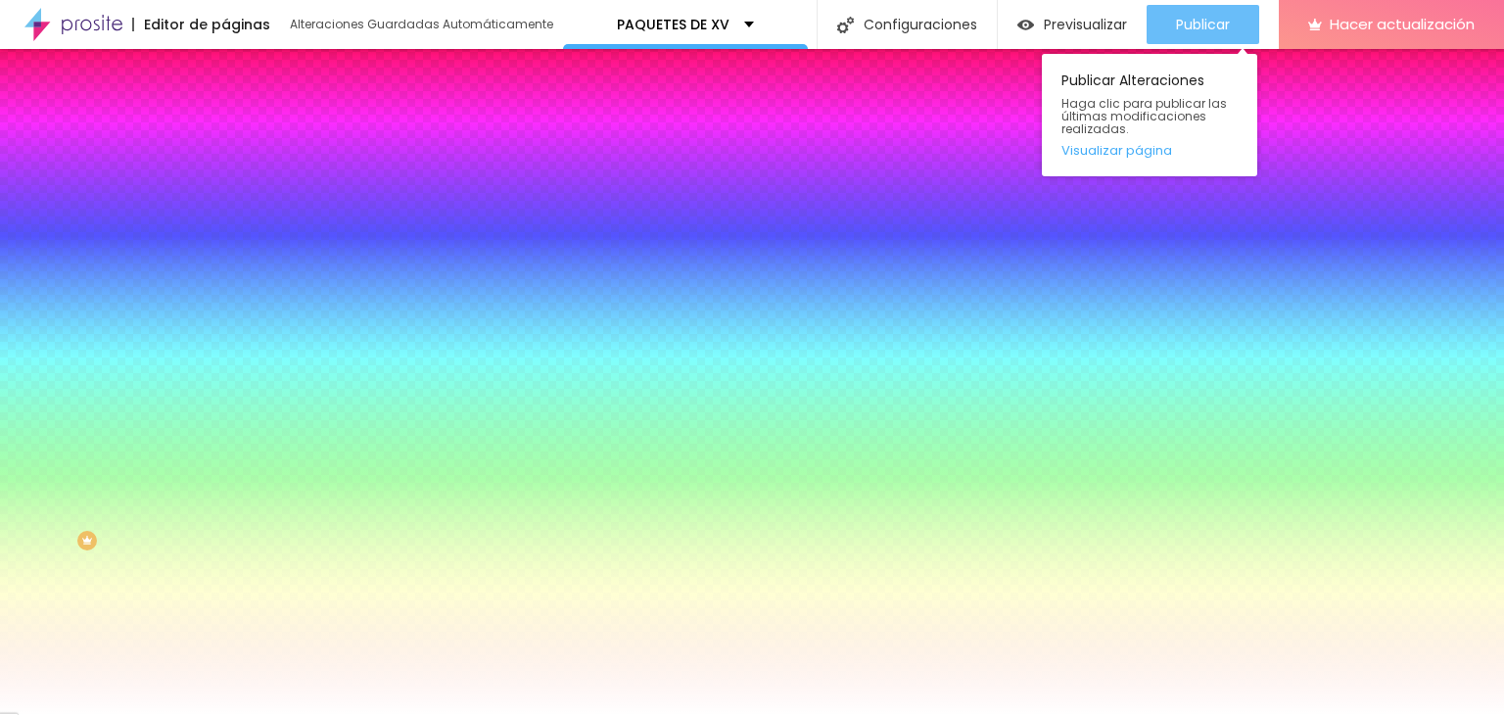
click at [1176, 37] on div "Publicar" at bounding box center [1203, 24] width 54 height 39
